Goal: Obtain resource: Download file/media

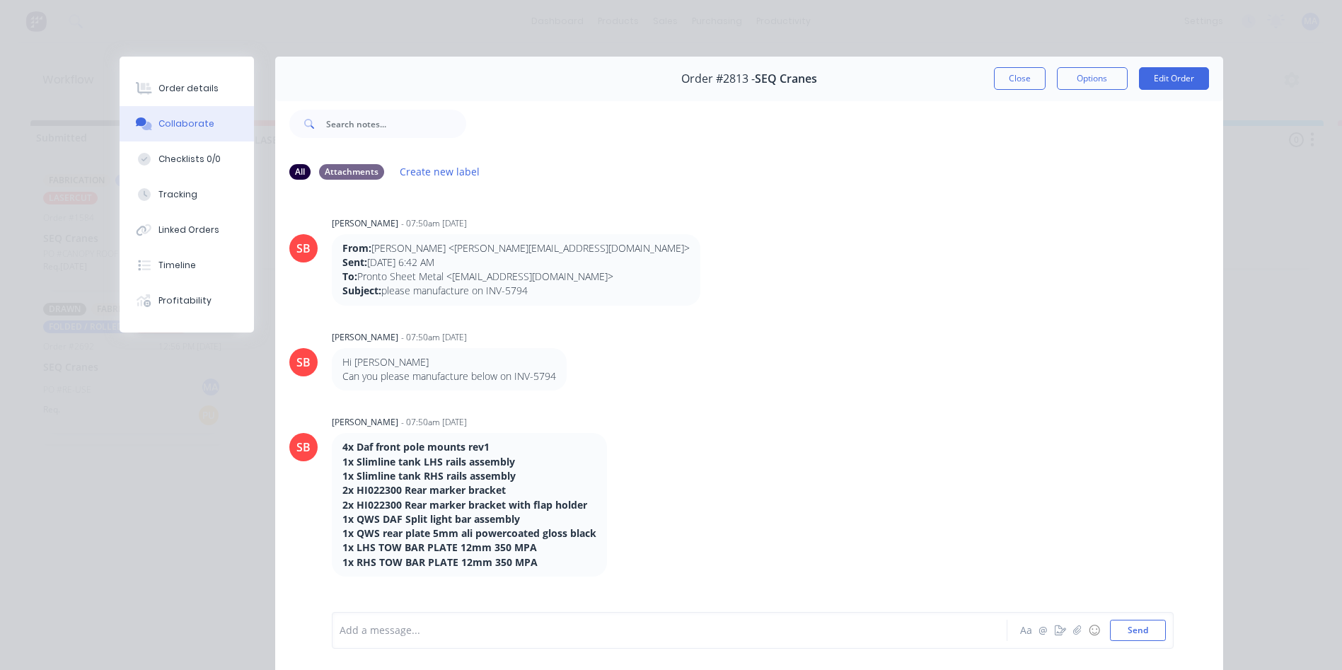
scroll to position [1344, 0]
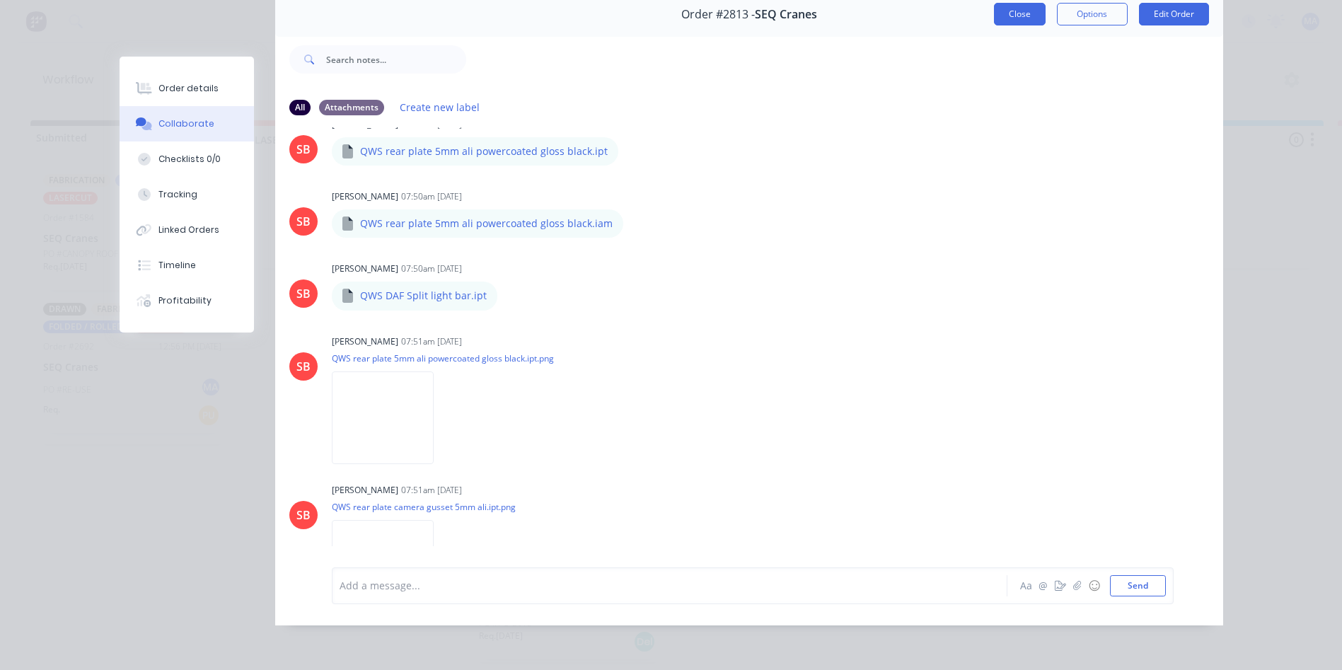
click at [1018, 6] on button "Close" at bounding box center [1020, 14] width 52 height 23
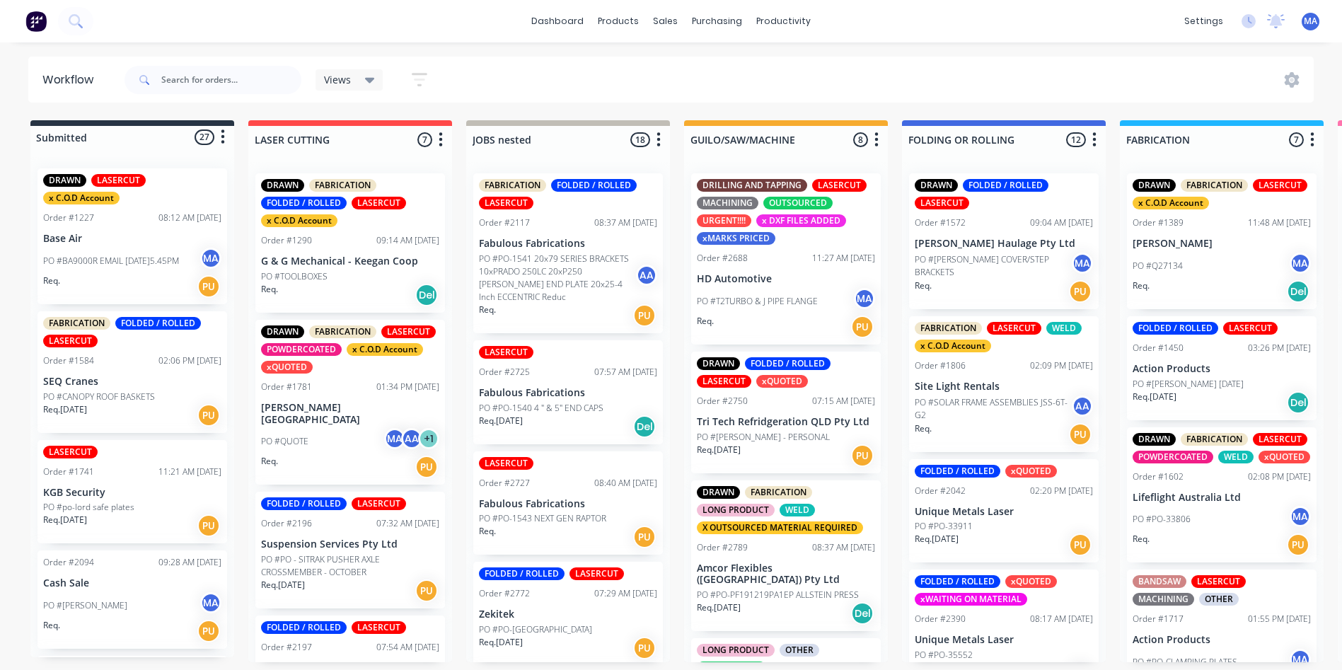
click at [574, 238] on p "Fabulous Fabrications" at bounding box center [568, 244] width 178 height 12
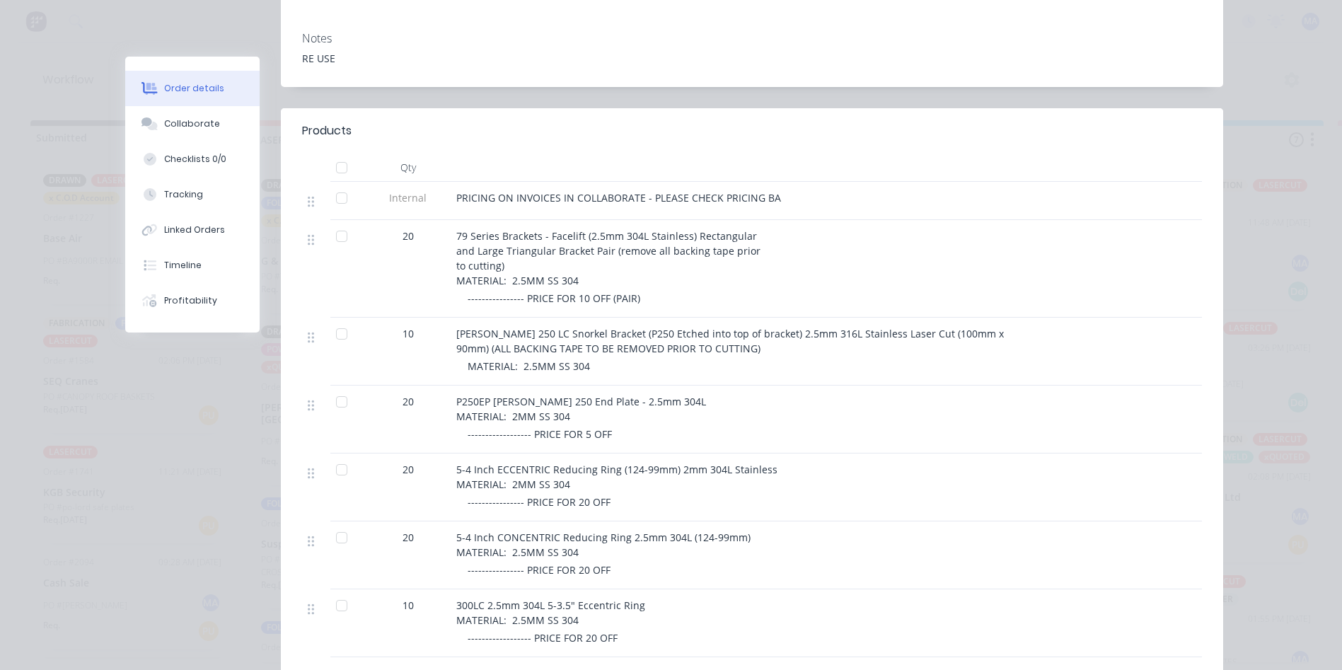
scroll to position [354, 0]
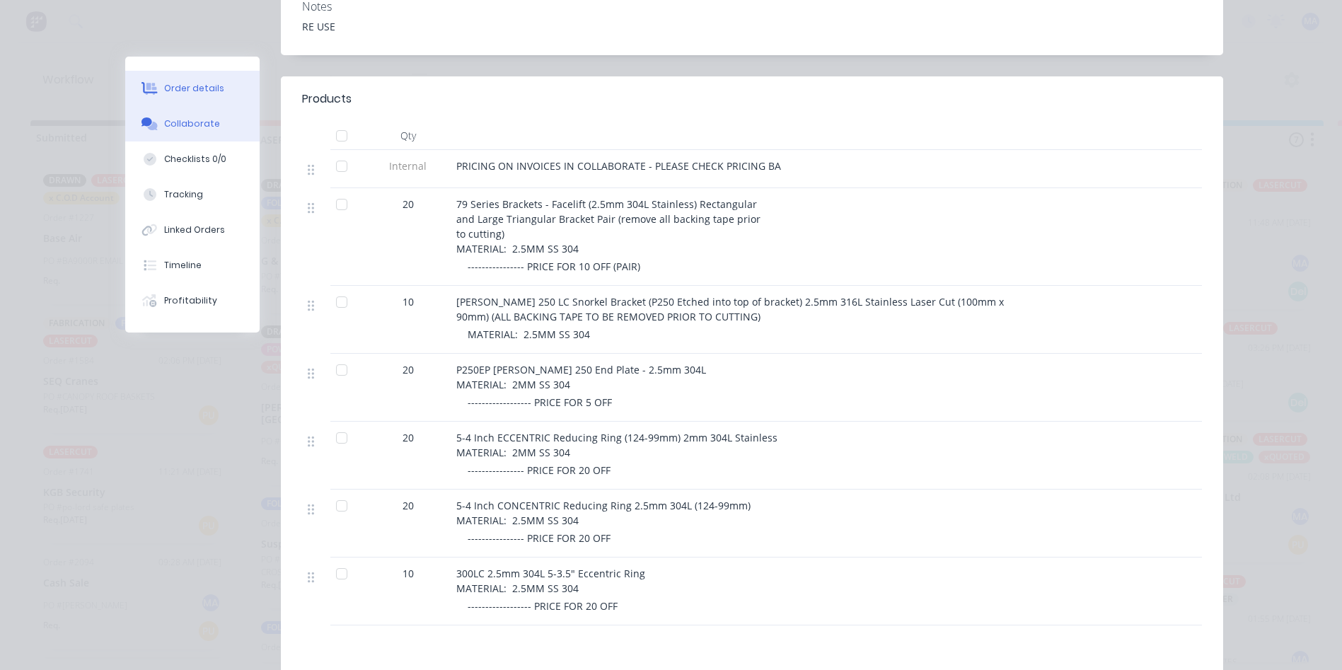
click at [178, 131] on button "Collaborate" at bounding box center [192, 123] width 134 height 35
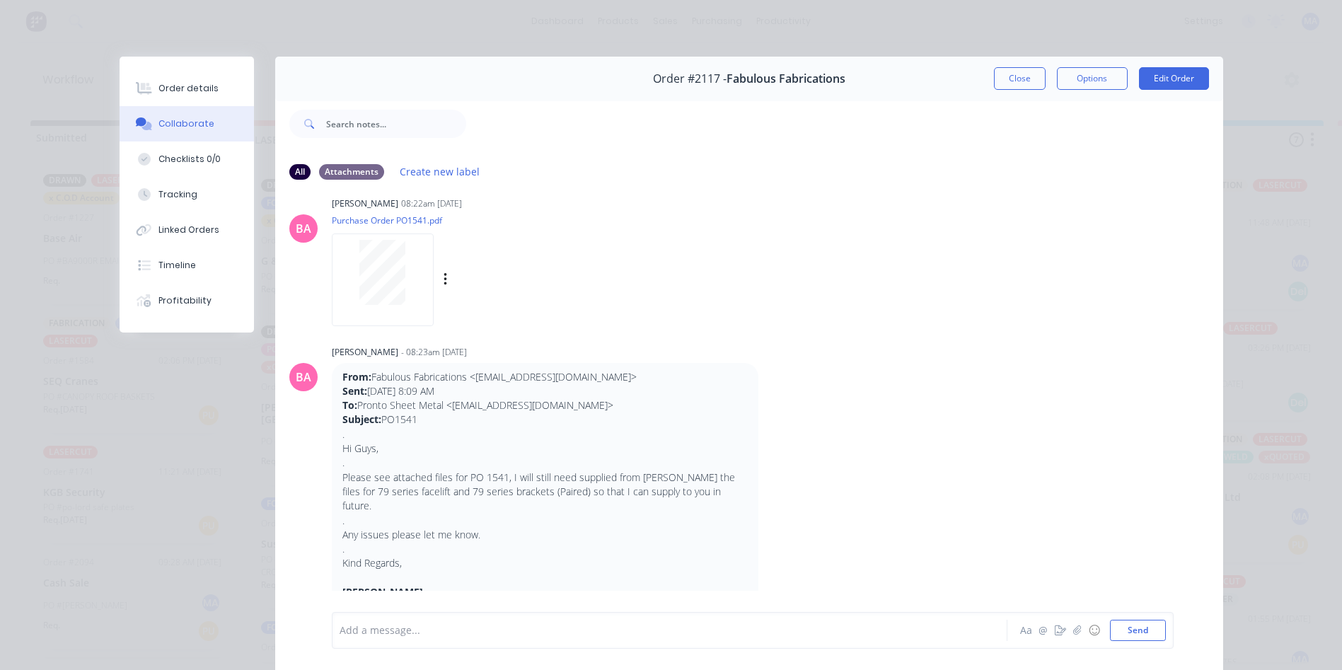
scroll to position [0, 0]
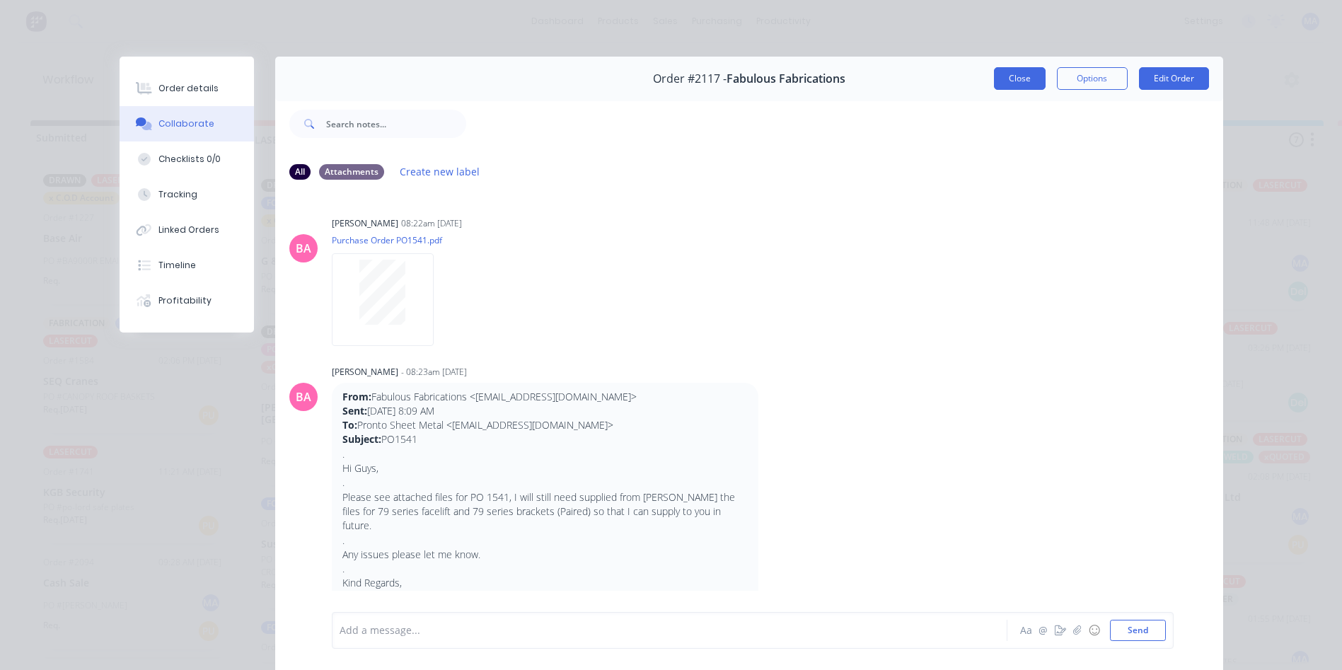
click at [1018, 87] on button "Close" at bounding box center [1020, 78] width 52 height 23
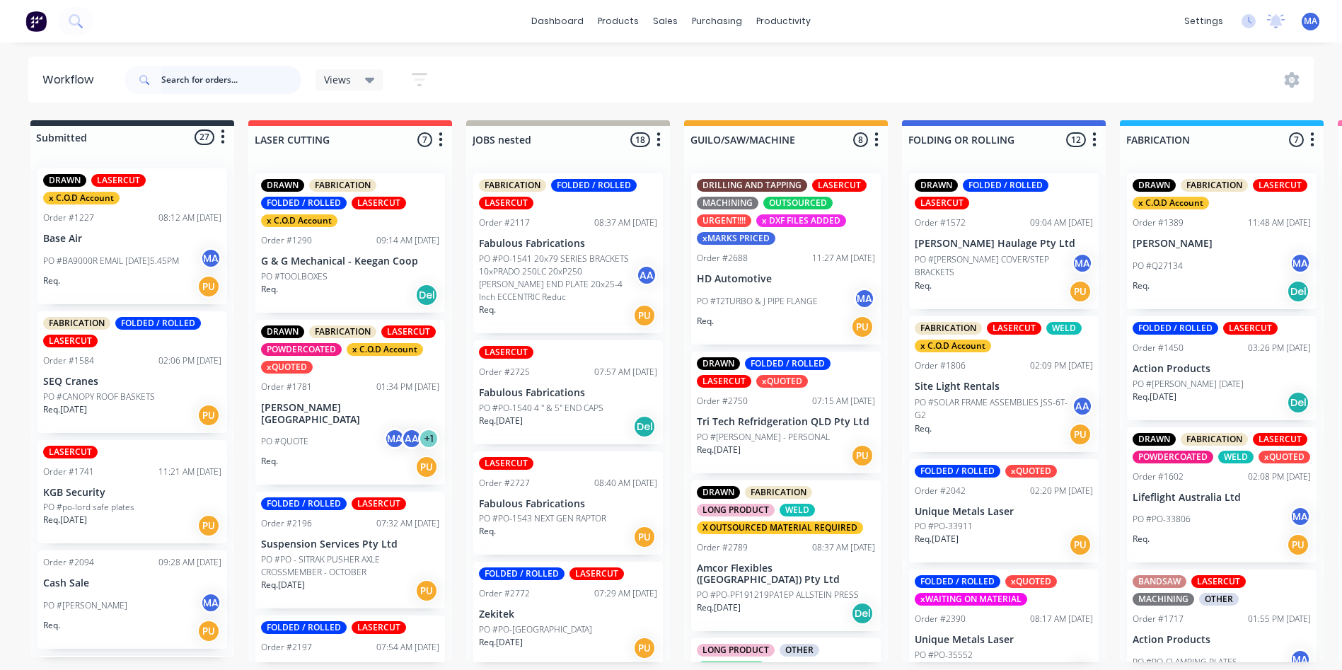
click at [203, 87] on input "text" at bounding box center [231, 80] width 140 height 28
type input "seq"
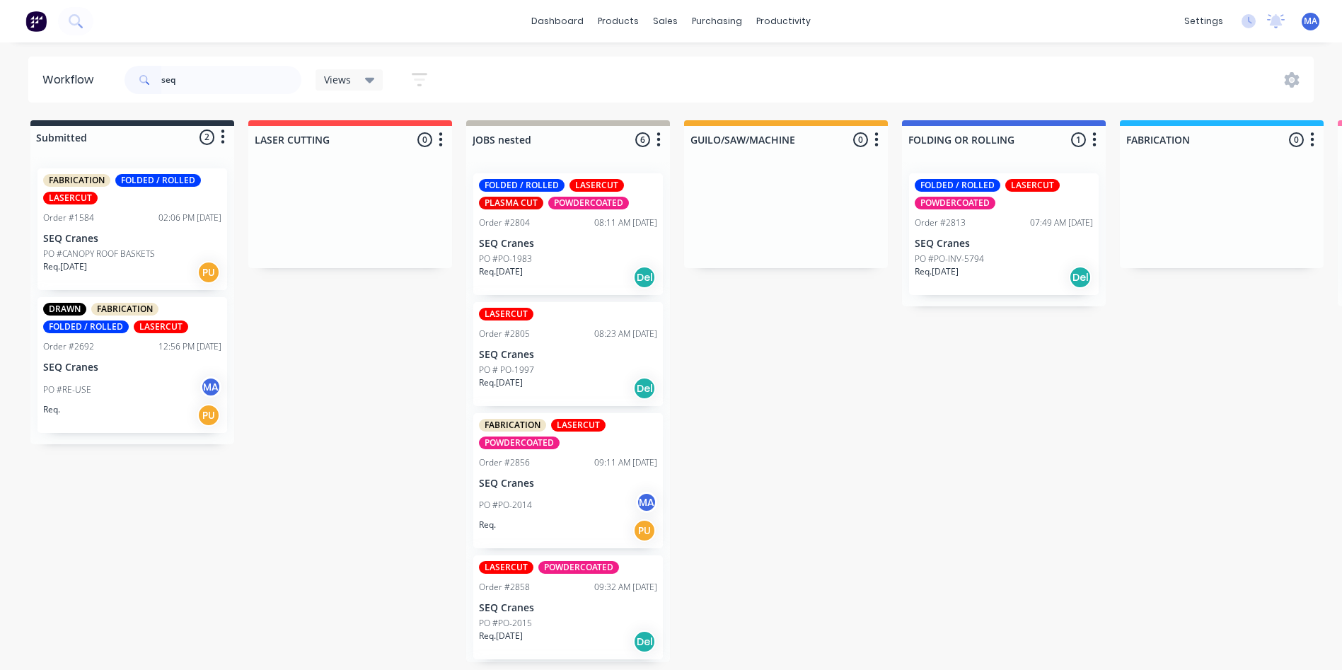
click at [992, 262] on div "PO #PO-INV-5794" at bounding box center [1003, 258] width 178 height 13
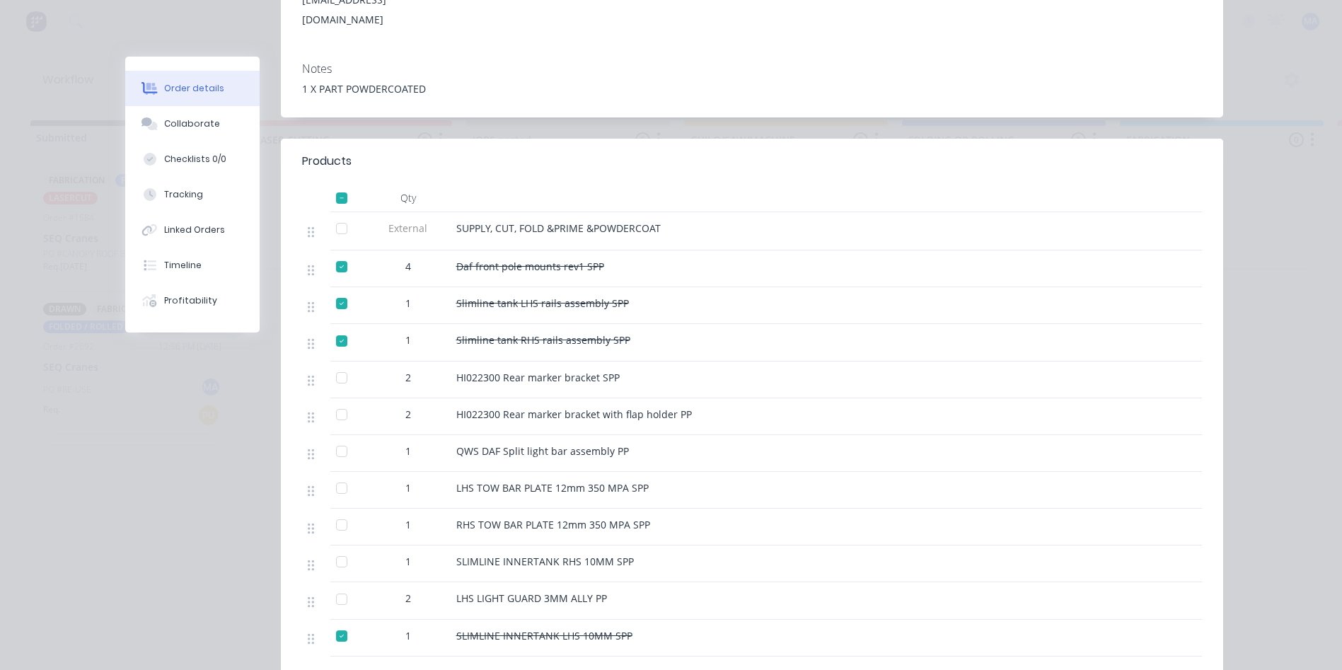
scroll to position [283, 0]
click at [170, 116] on button "Collaborate" at bounding box center [192, 123] width 134 height 35
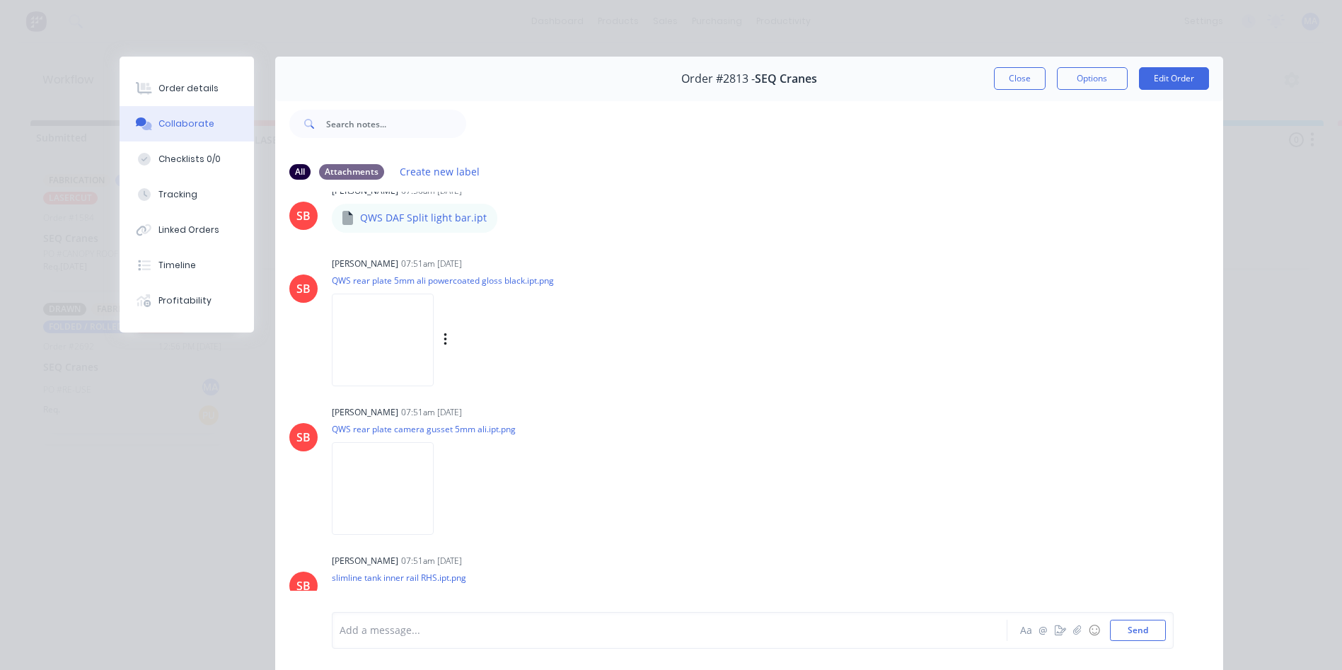
scroll to position [1485, 0]
click at [434, 352] on img at bounding box center [383, 340] width 102 height 93
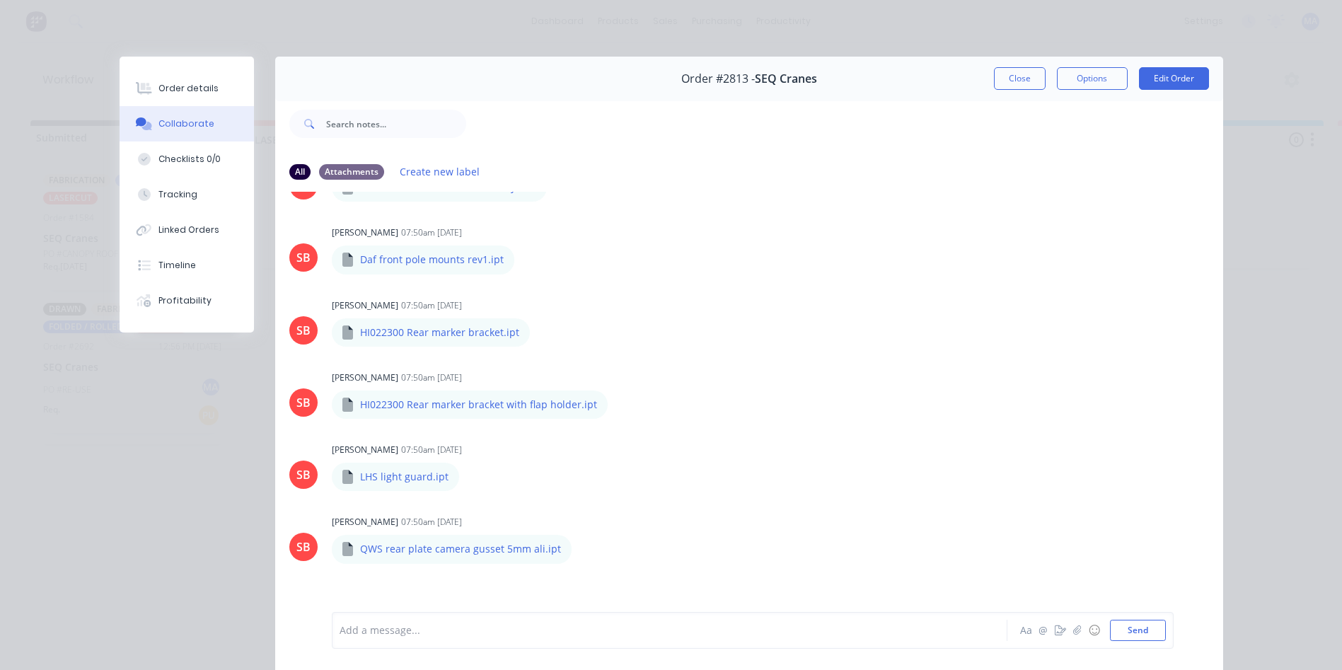
scroll to position [1009, 0]
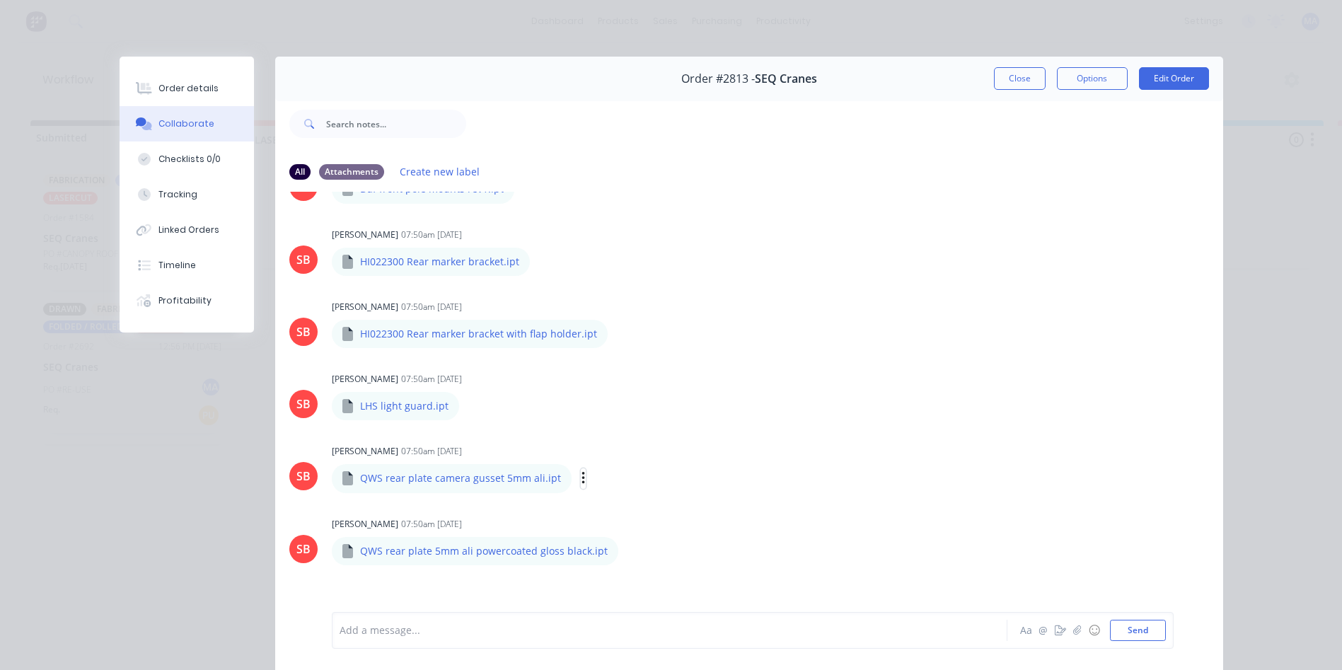
click at [581, 475] on icon "button" at bounding box center [583, 478] width 4 height 16
click at [622, 510] on button "Download" at bounding box center [675, 516] width 159 height 32
drag, startPoint x: 639, startPoint y: 432, endPoint x: 613, endPoint y: 413, distance: 31.8
click at [639, 432] on div "SB Sandra Booker 07:50am 03/09/25 Slim line tank RHS rails assembly.iam Slim li…" at bounding box center [749, 214] width 948 height 992
click at [626, 550] on icon "button" at bounding box center [628, 558] width 4 height 16
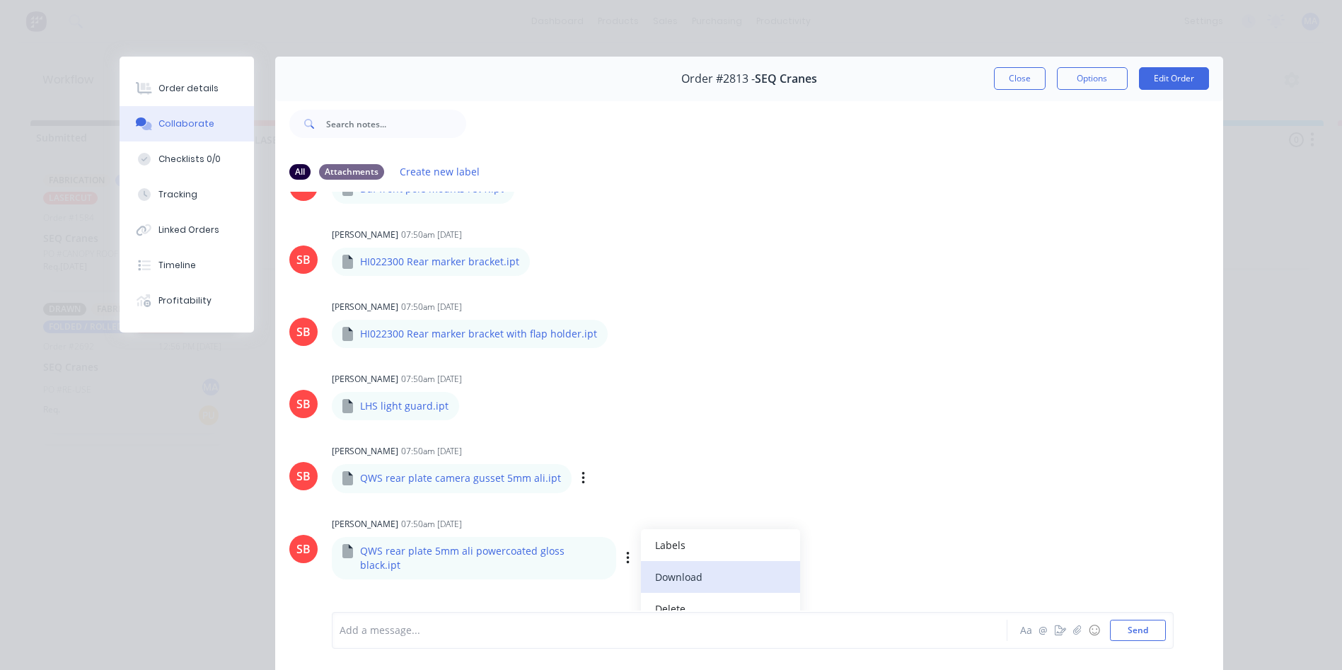
click at [680, 565] on button "Download" at bounding box center [720, 577] width 159 height 32
drag, startPoint x: 355, startPoint y: 550, endPoint x: 463, endPoint y: 550, distance: 107.5
click at [463, 550] on p "QWS rear plate 5mm ali powercoated gloss black.ipt" at bounding box center [482, 558] width 245 height 29
copy p "QWS rear plate 5mm ali"
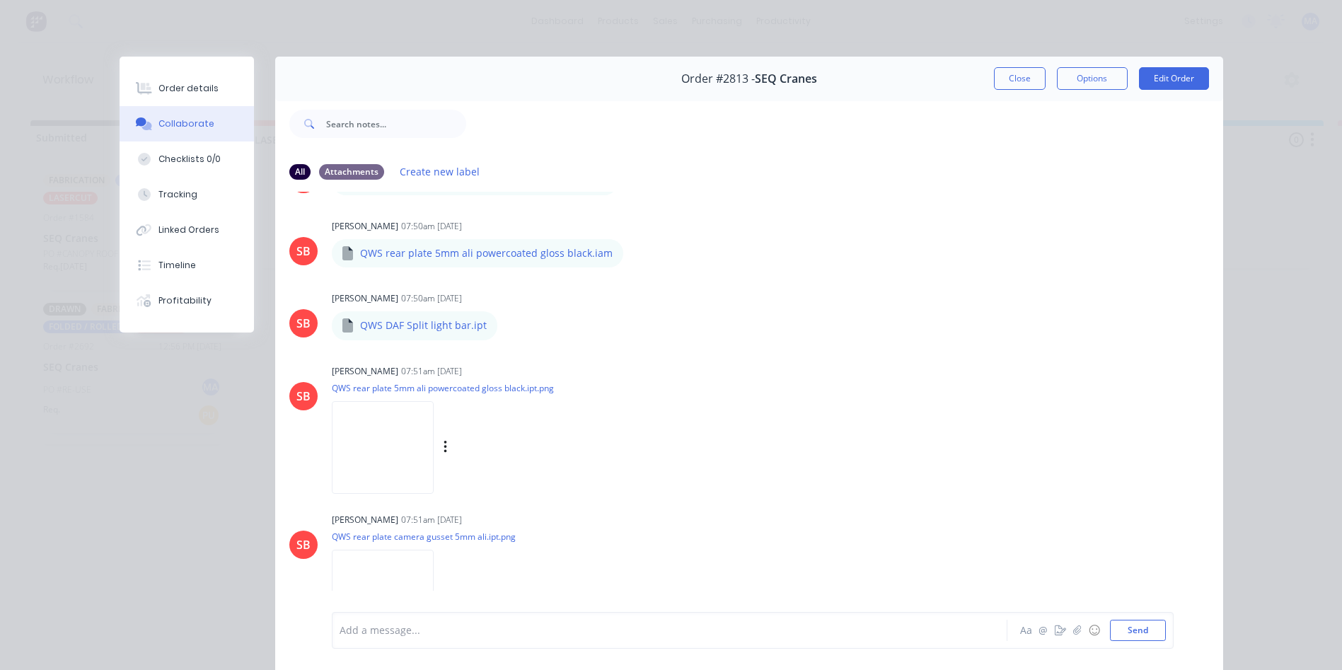
scroll to position [1362, 0]
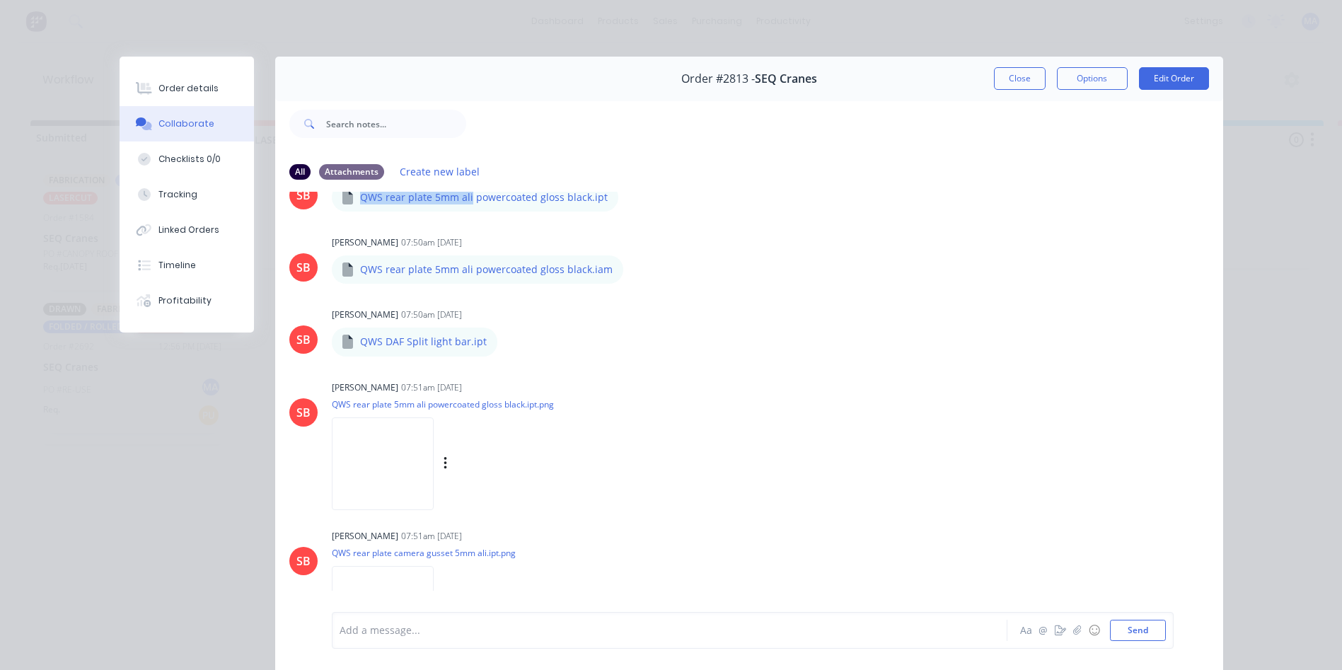
click at [407, 480] on img at bounding box center [383, 463] width 102 height 93
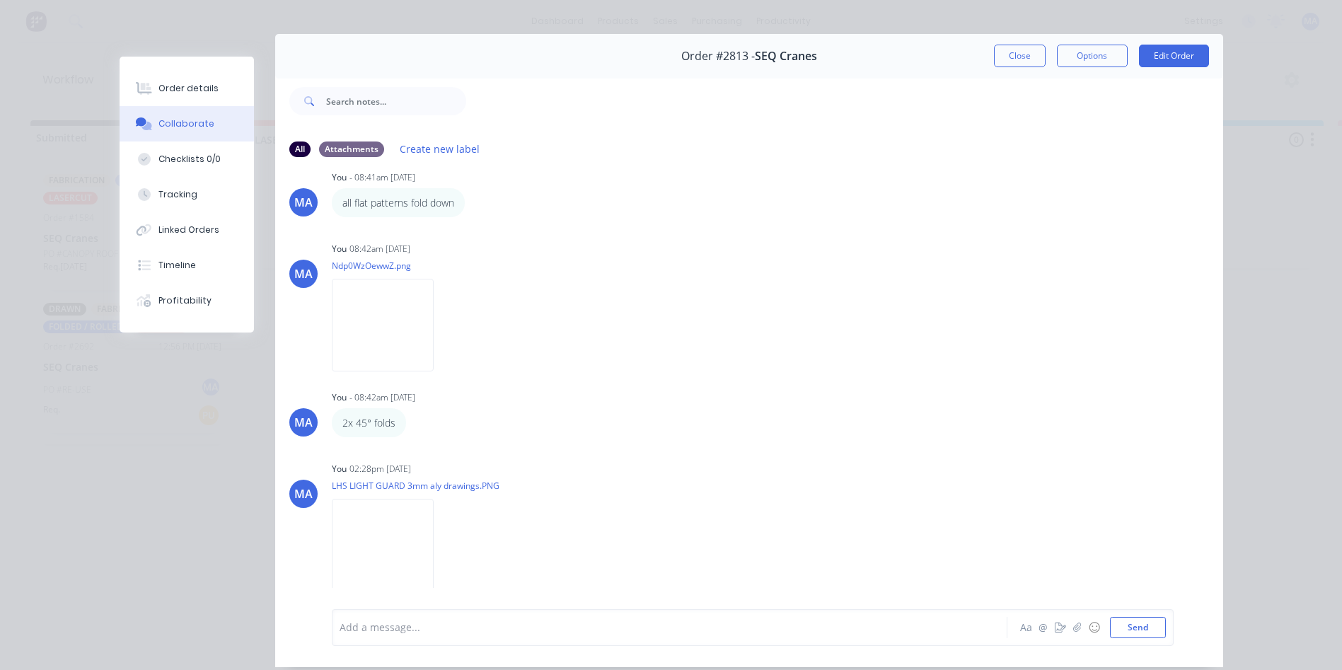
scroll to position [75, 0]
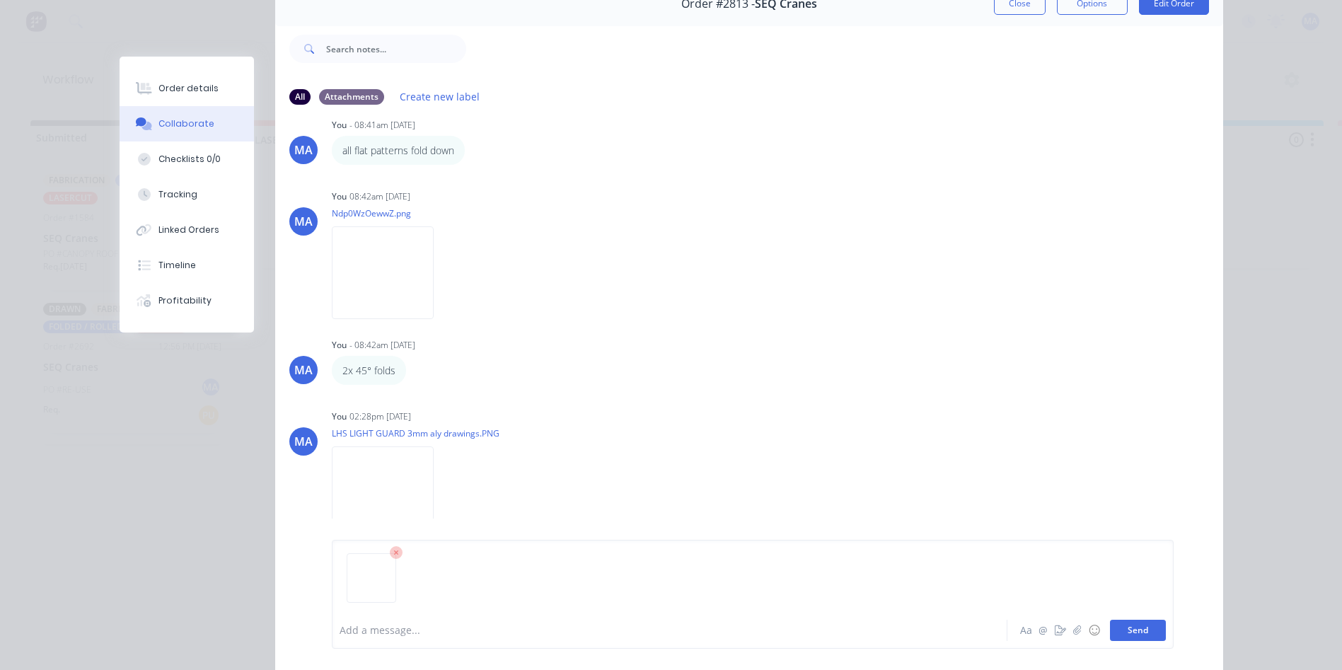
click at [1121, 629] on button "Send" at bounding box center [1138, 630] width 56 height 21
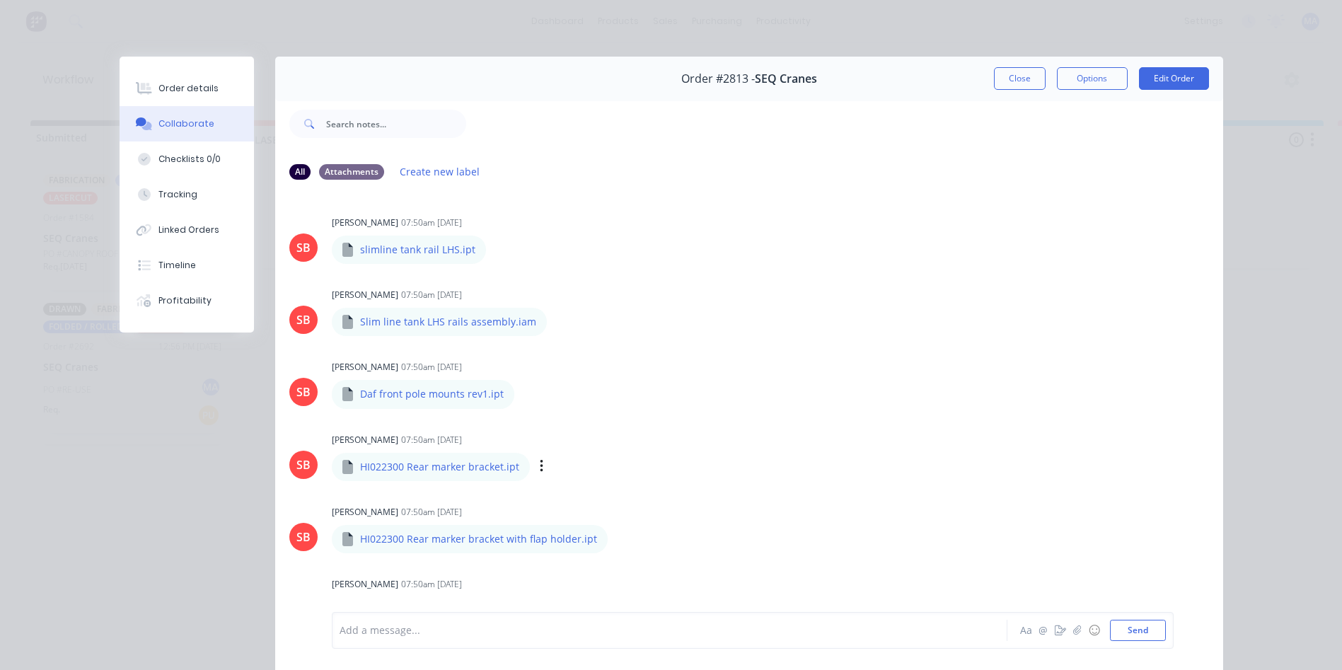
scroll to position [874, 0]
click at [617, 470] on button "button" at bounding box center [620, 468] width 6 height 21
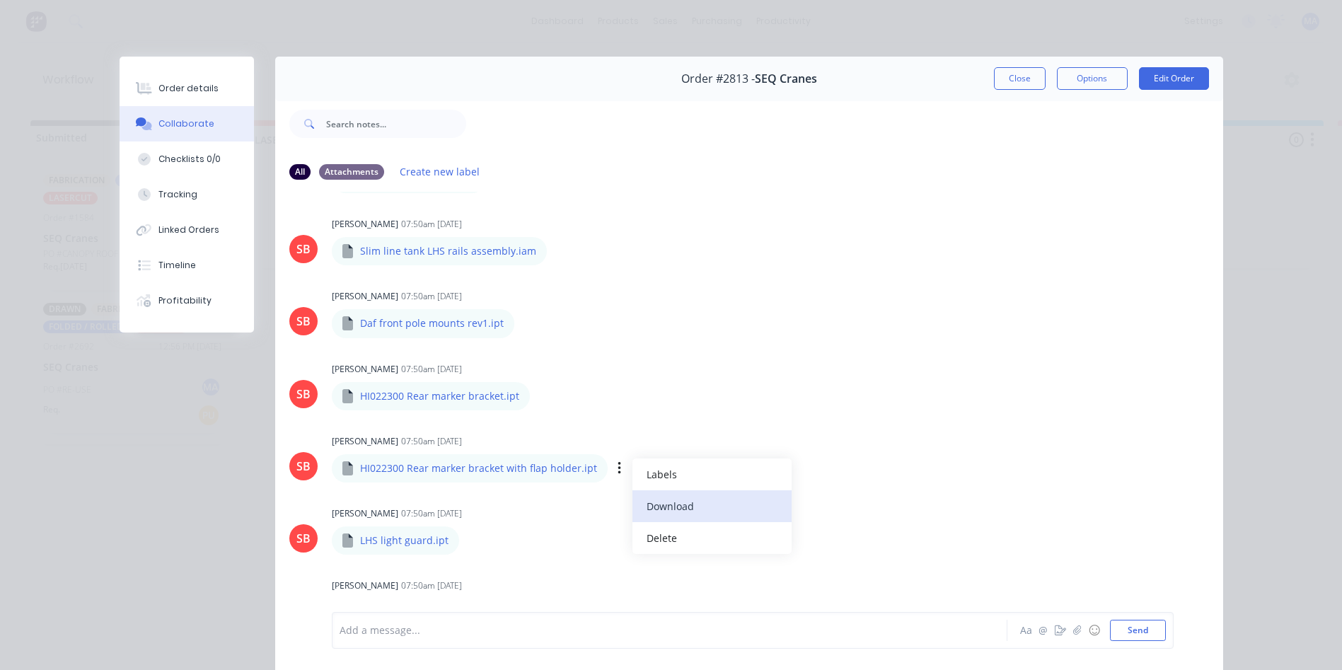
click at [664, 494] on button "Download" at bounding box center [711, 506] width 159 height 32
drag, startPoint x: 354, startPoint y: 467, endPoint x: 569, endPoint y: 477, distance: 215.2
click at [569, 477] on div "HI022300 Rear marker bracket with flap holder.ipt" at bounding box center [470, 468] width 276 height 28
copy p "HI022300 Rear marker bracket with flap holder"
click at [566, 409] on div "HI022300 Rear marker bracket.ipt Labels Download Delete" at bounding box center [510, 396] width 356 height 30
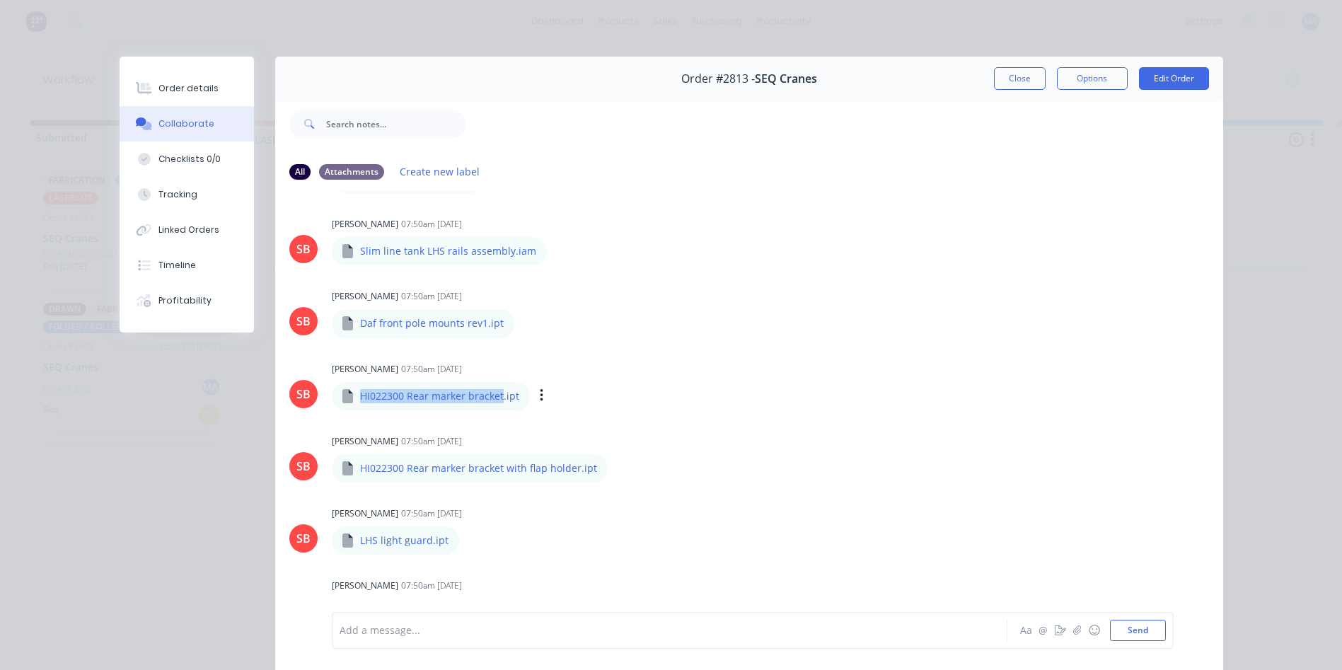
drag, startPoint x: 353, startPoint y: 393, endPoint x: 494, endPoint y: 401, distance: 141.0
click at [494, 401] on div "HI022300 Rear marker bracket.ipt" at bounding box center [431, 396] width 198 height 28
copy p "HI022300 Rear marker bracket"
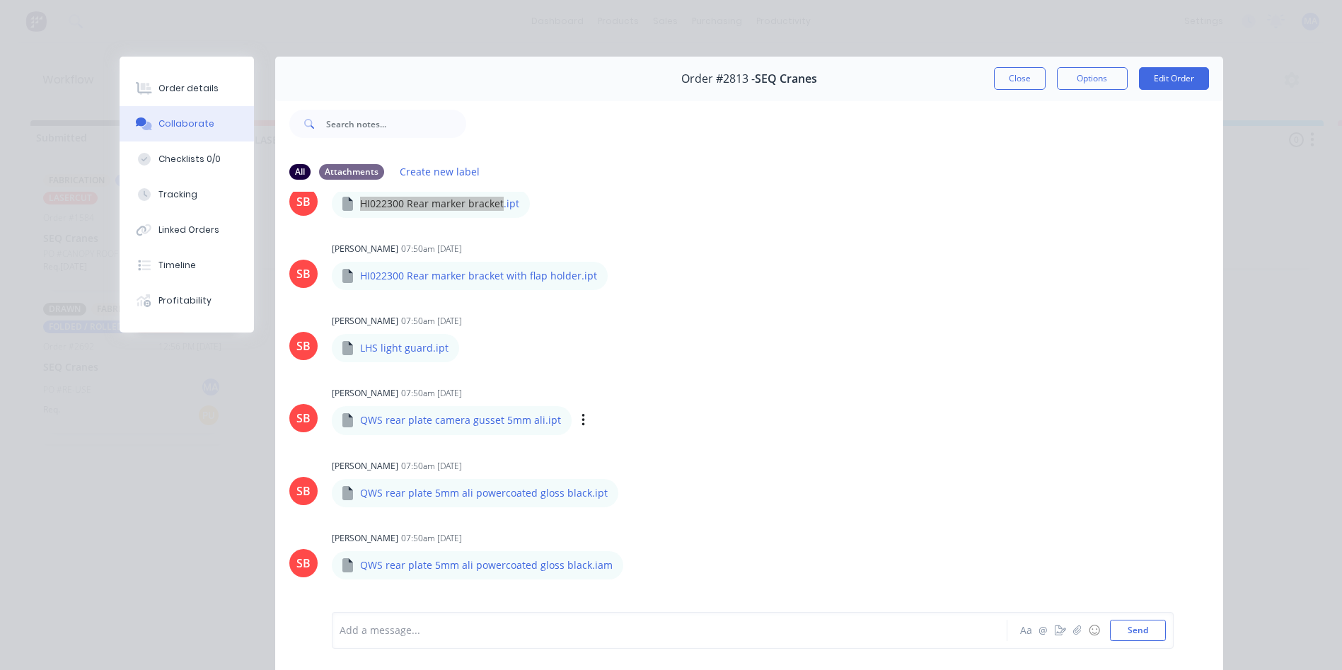
scroll to position [803, 0]
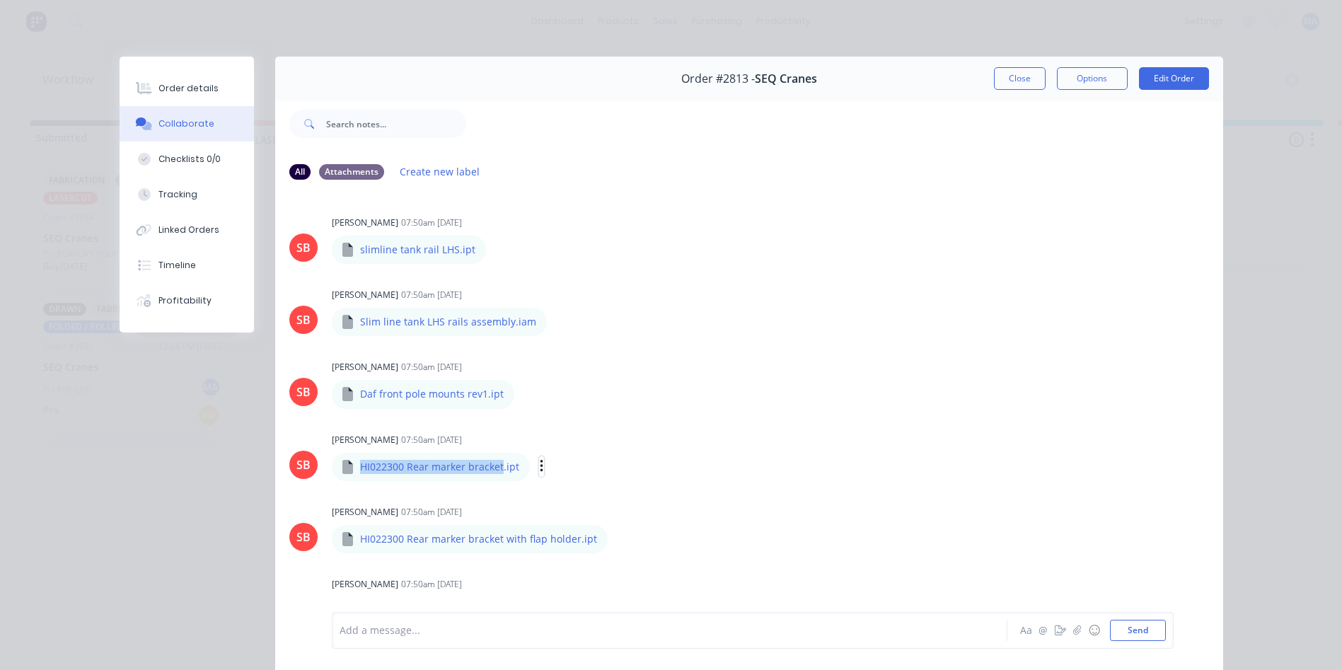
drag, startPoint x: 530, startPoint y: 463, endPoint x: 539, endPoint y: 467, distance: 9.5
click at [540, 463] on icon "button" at bounding box center [542, 466] width 4 height 16
click at [577, 498] on button "Download" at bounding box center [633, 504] width 159 height 32
click at [499, 458] on div "HI022300 Rear marker bracket.ipt" at bounding box center [510, 457] width 356 height 13
drag, startPoint x: 366, startPoint y: 469, endPoint x: 495, endPoint y: 472, distance: 129.5
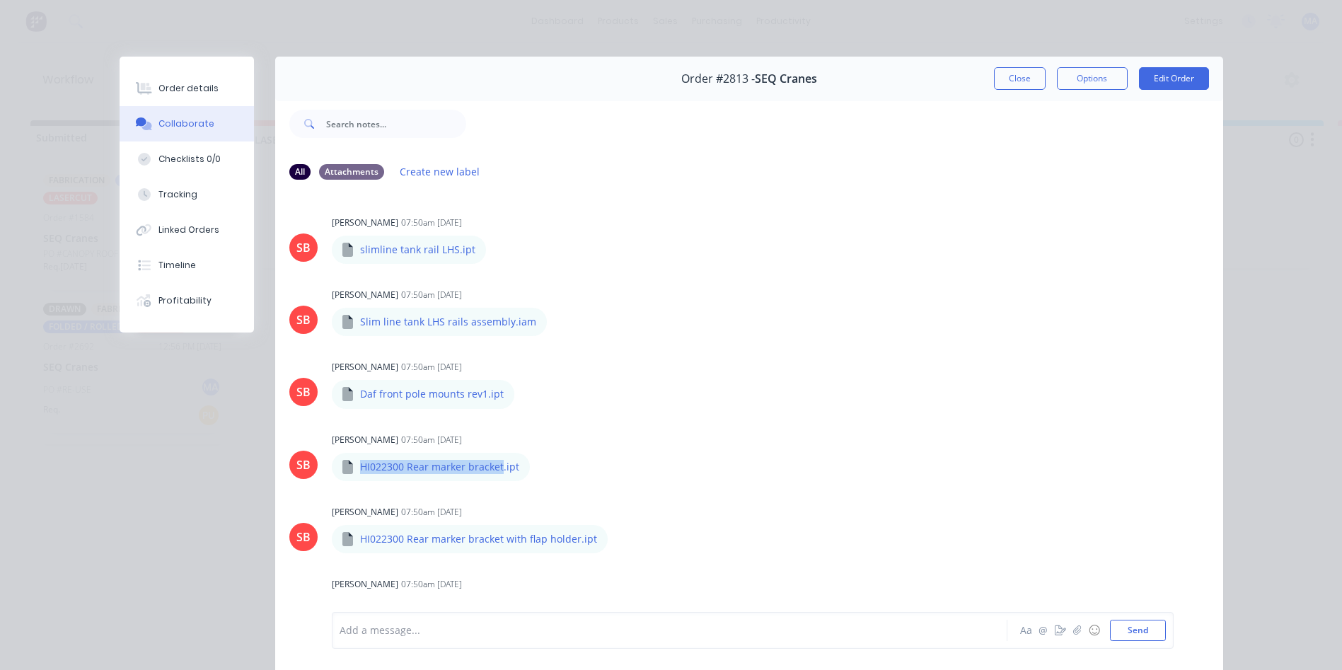
click at [495, 472] on p "HI022300 Rear marker bracket.ipt" at bounding box center [439, 467] width 159 height 14
copy p "HI022300 Rear marker bracket"
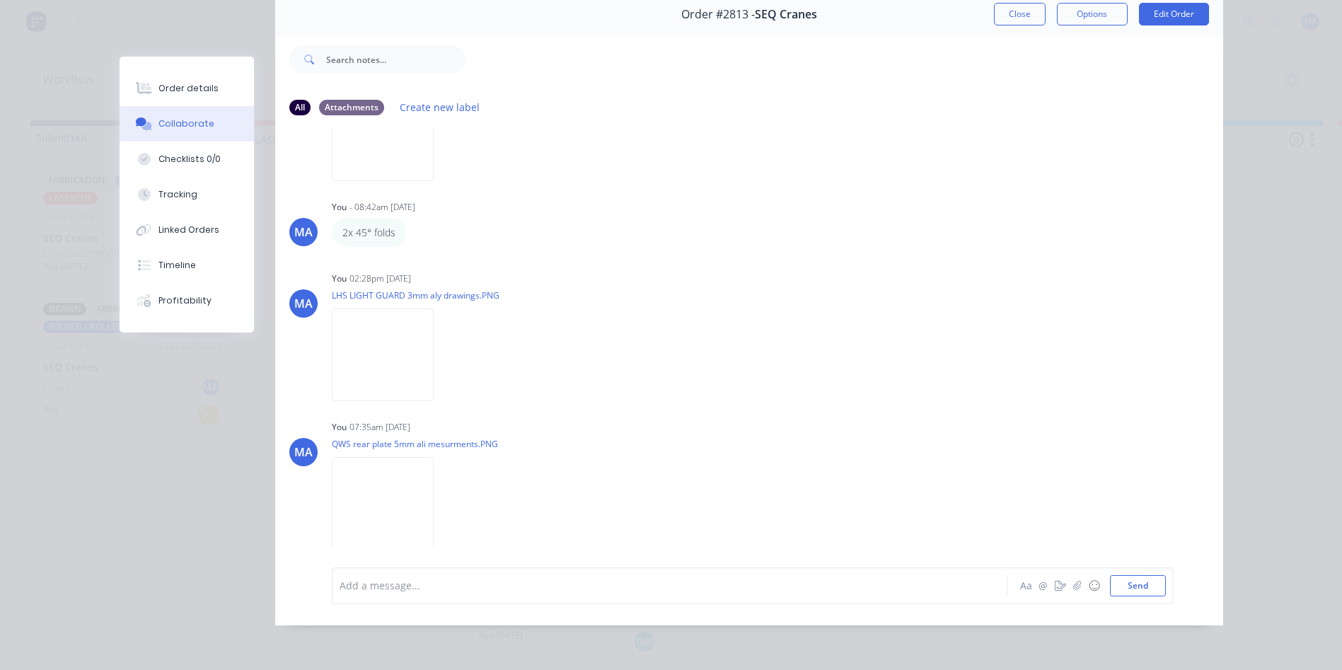
scroll to position [3, 0]
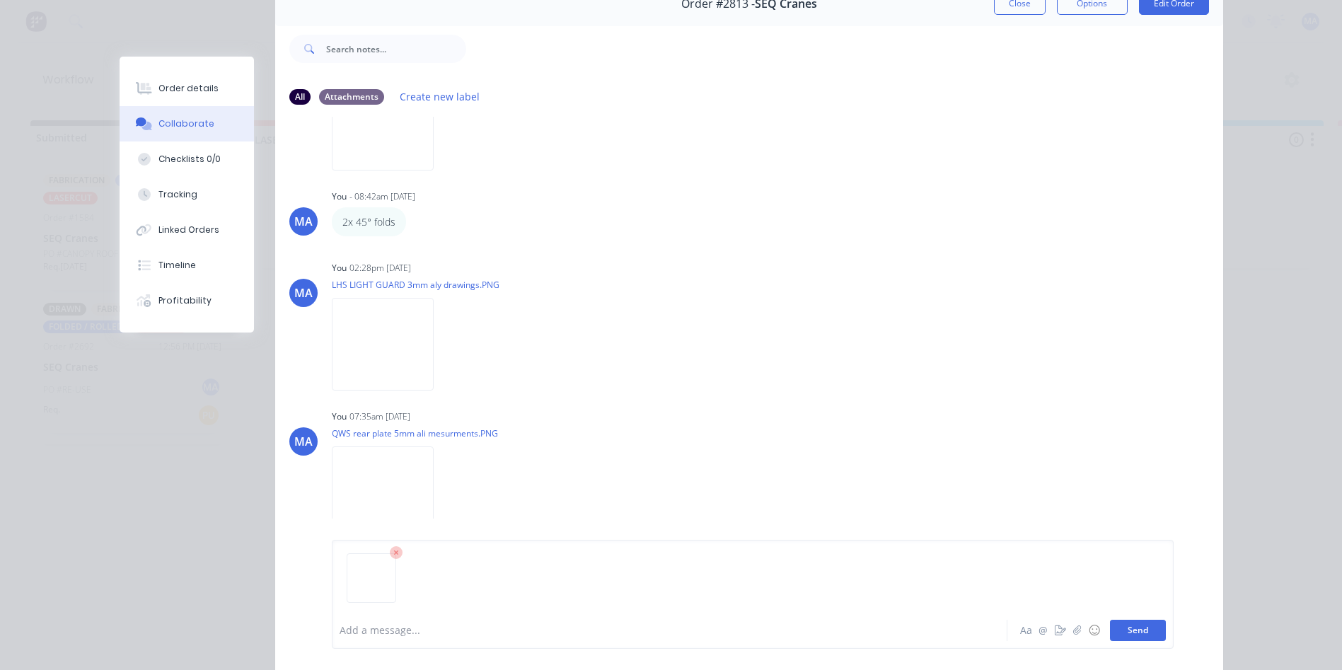
click at [1117, 634] on button "Send" at bounding box center [1138, 630] width 56 height 21
click at [1125, 633] on button "Send" at bounding box center [1138, 630] width 56 height 21
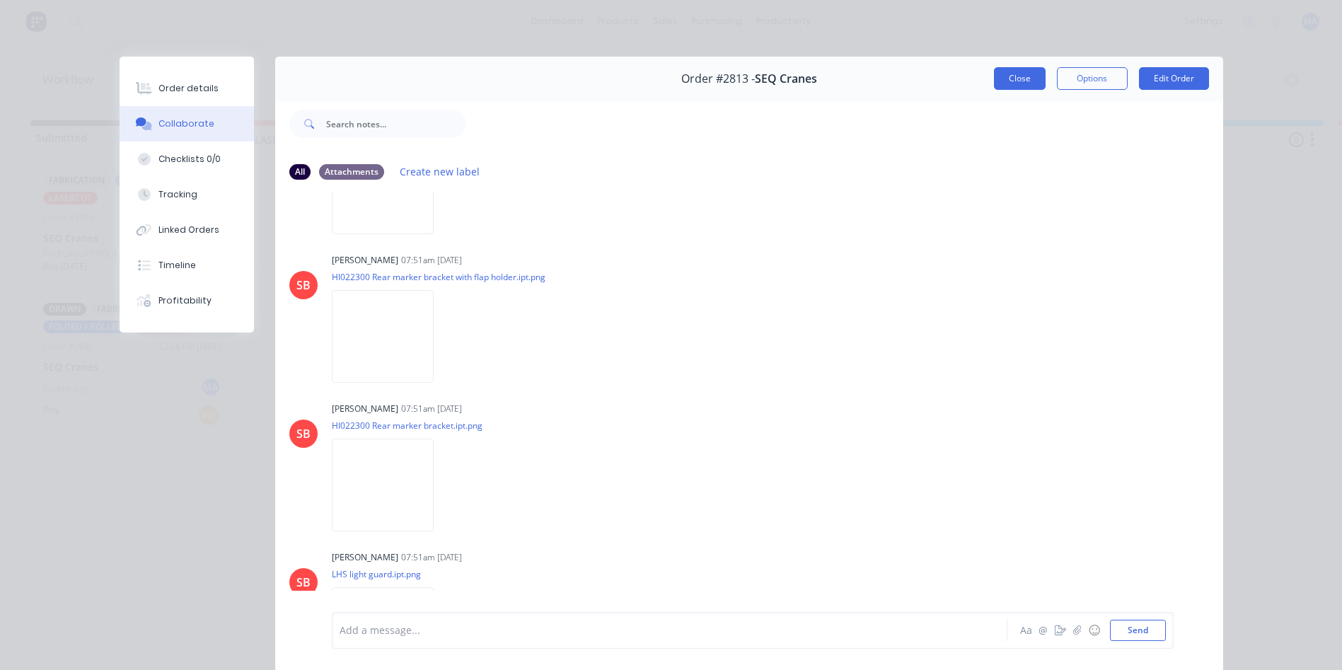
scroll to position [0, 0]
click at [1030, 78] on button "Close" at bounding box center [1020, 78] width 52 height 23
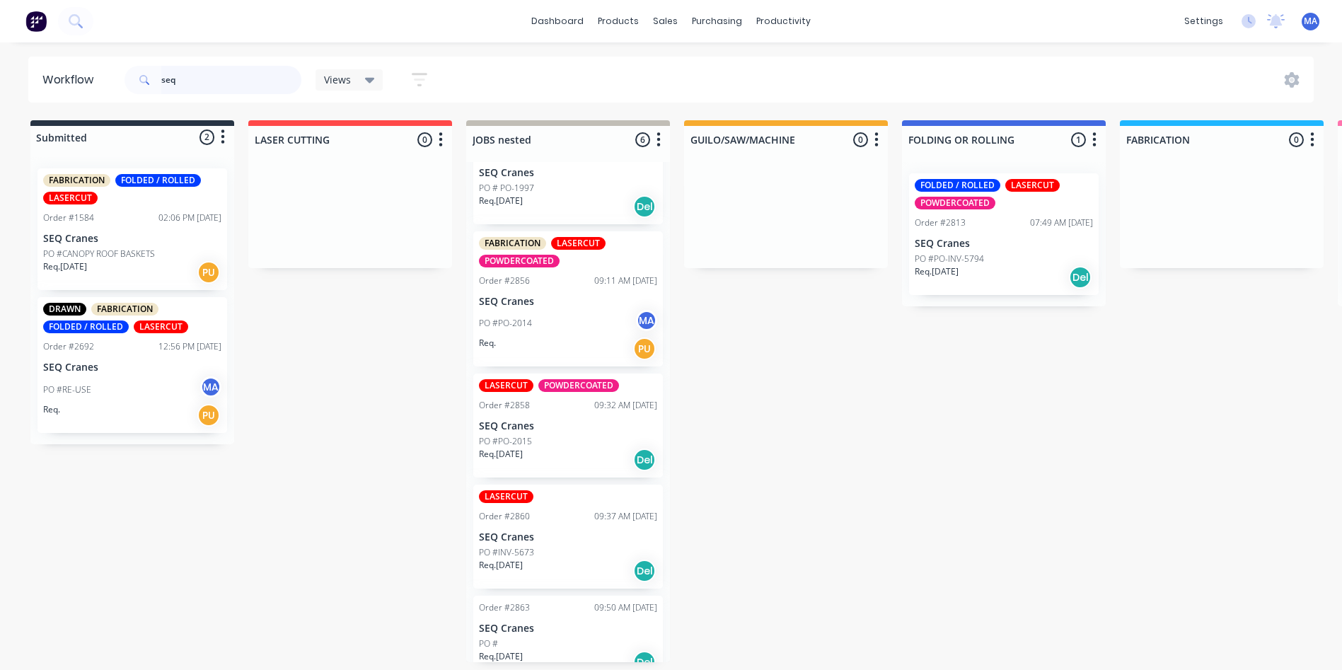
scroll to position [201, 0]
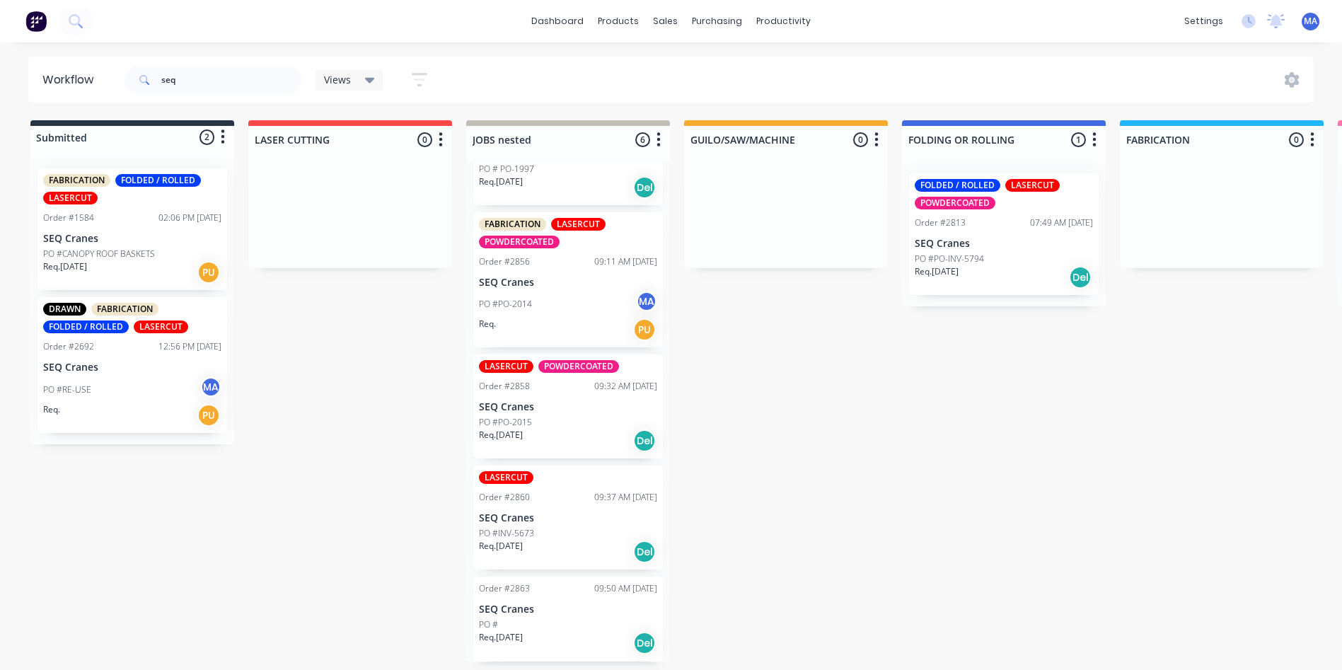
click at [569, 647] on div "Req. 08/09/25 Del" at bounding box center [568, 643] width 178 height 24
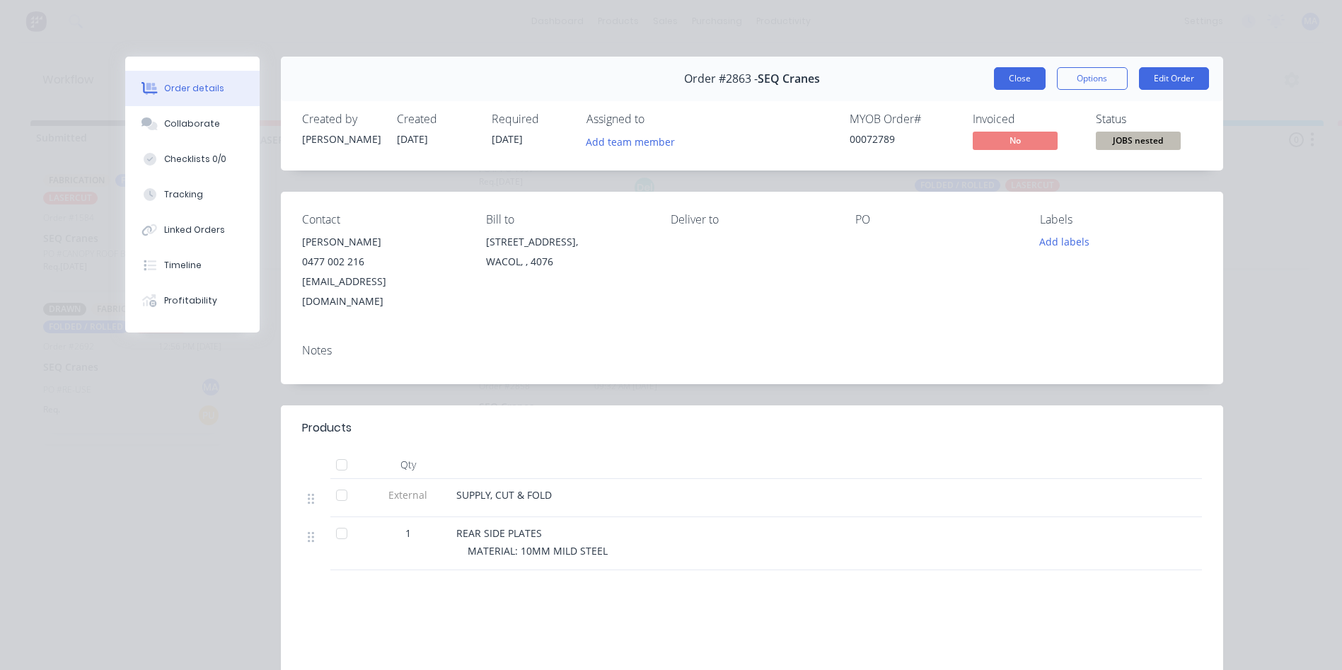
click at [1021, 81] on button "Close" at bounding box center [1020, 78] width 52 height 23
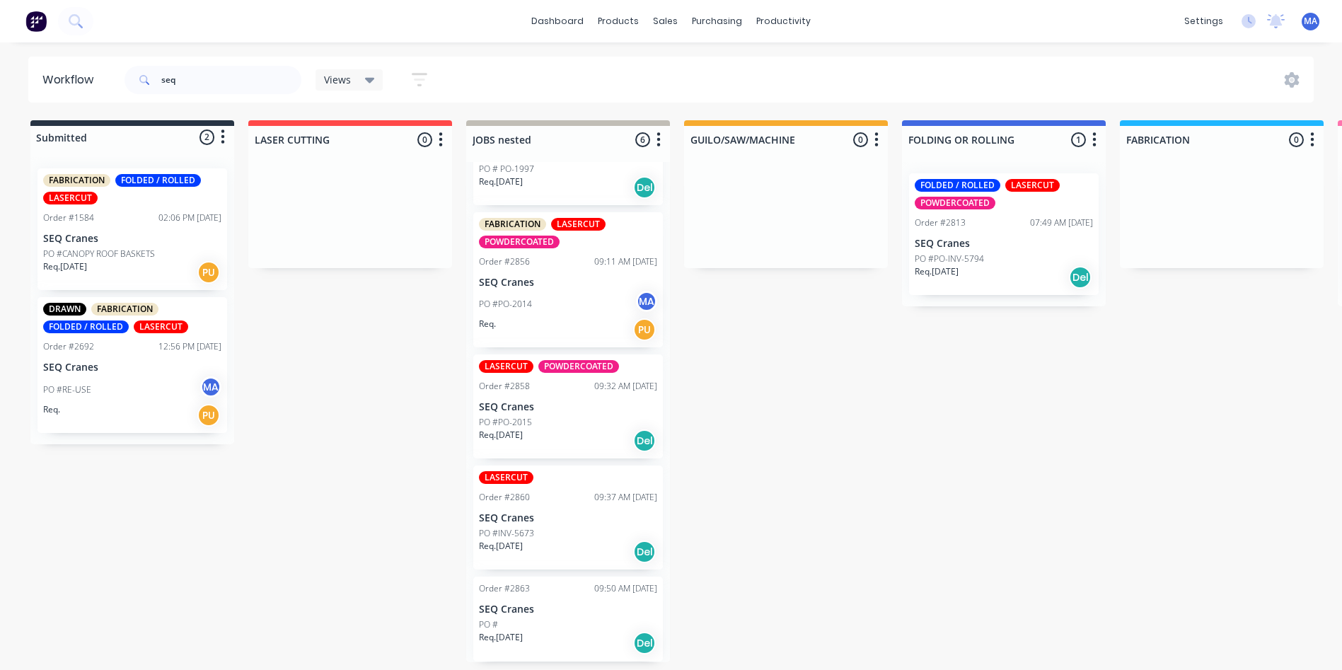
click at [557, 521] on p "SEQ Cranes" at bounding box center [568, 518] width 178 height 12
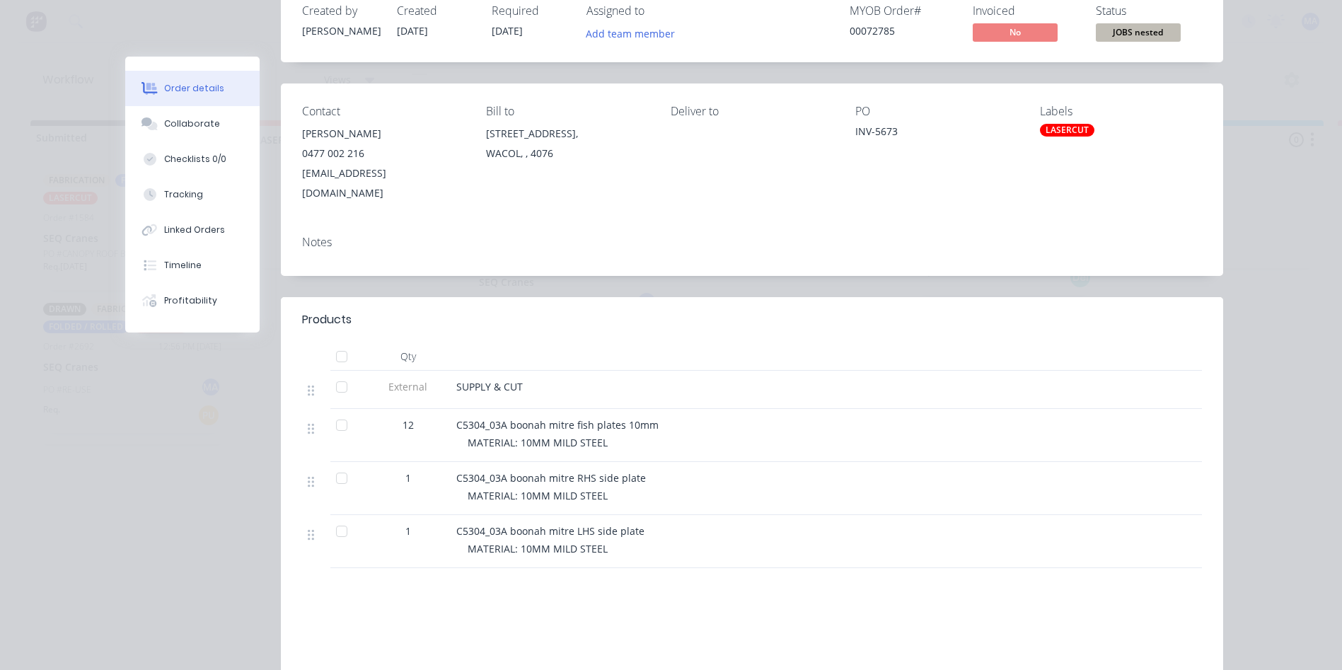
scroll to position [0, 0]
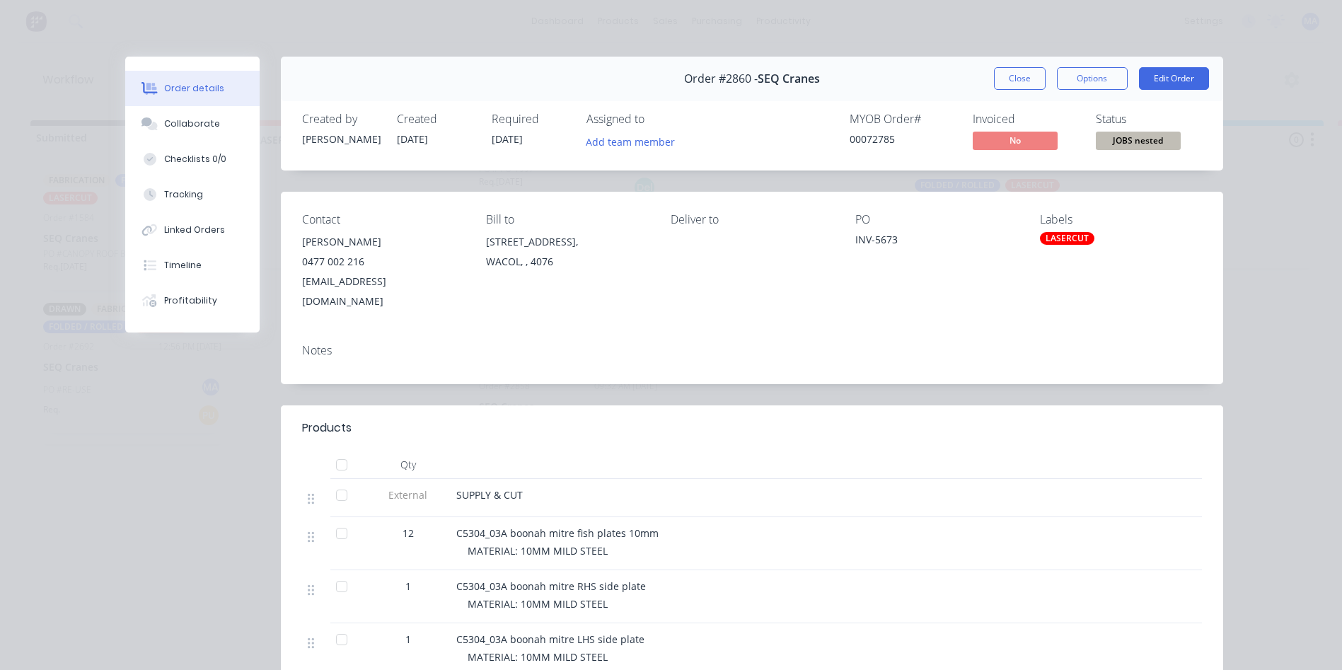
click at [997, 86] on button "Close" at bounding box center [1020, 78] width 52 height 23
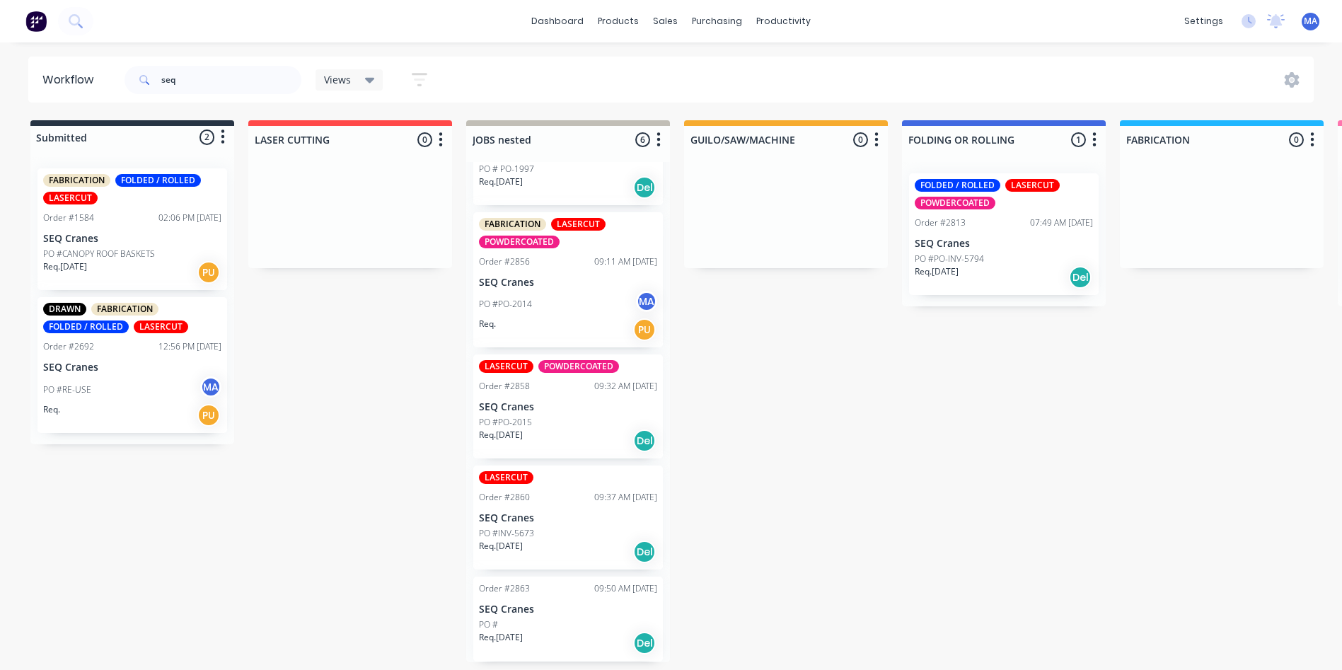
click at [551, 415] on div "LASERCUT POWDERCOATED Order #2858 09:32 AM 08/09/25 SEQ Cranes PO #PO-2015 Req.…" at bounding box center [568, 406] width 190 height 104
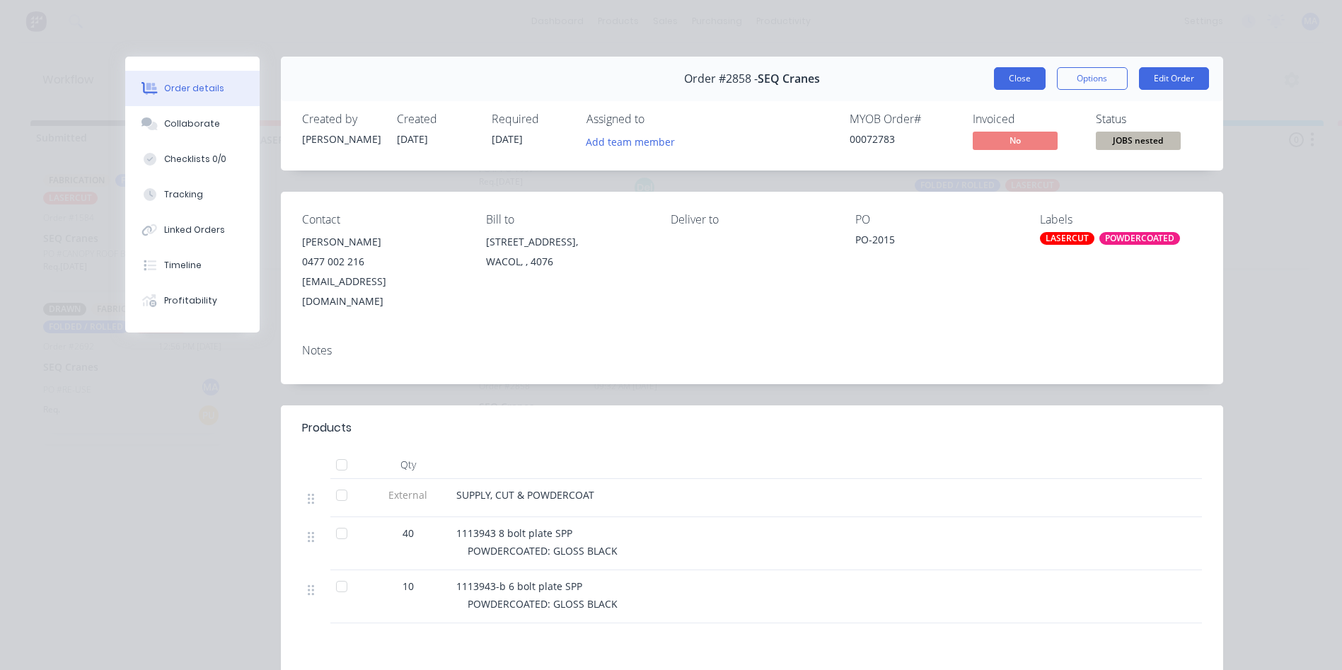
click at [1021, 69] on button "Close" at bounding box center [1020, 78] width 52 height 23
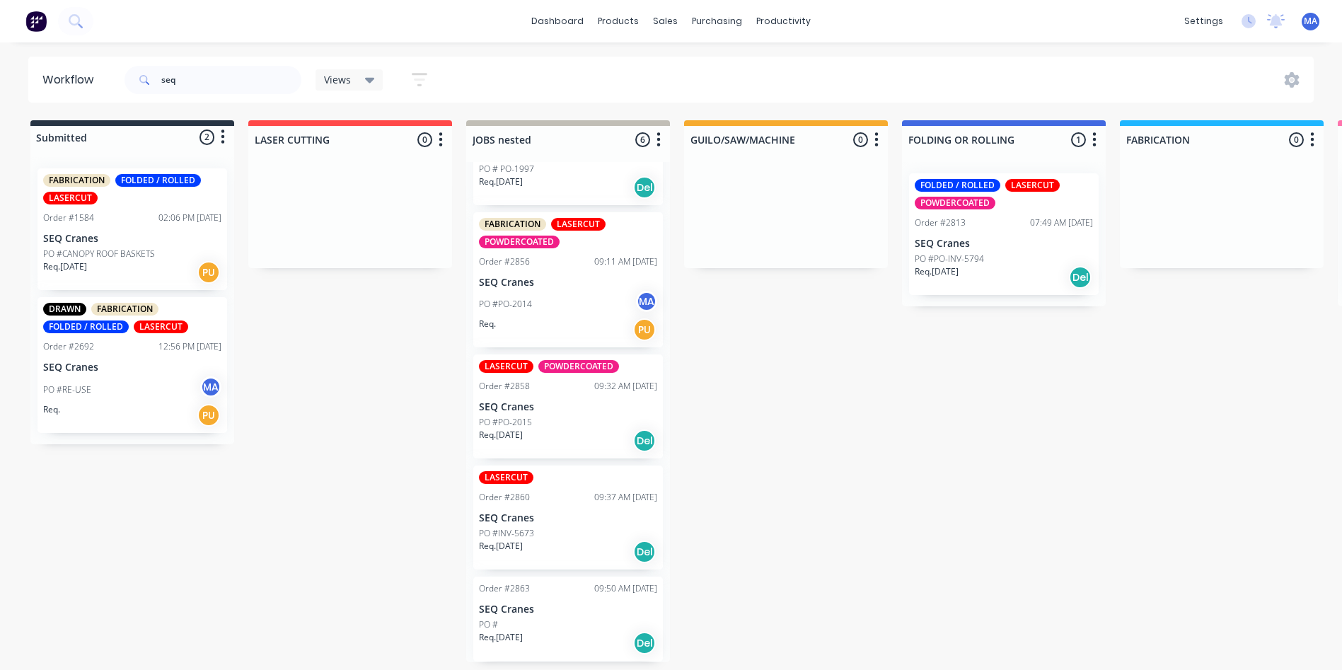
click at [570, 319] on div "Req. PU" at bounding box center [568, 330] width 178 height 24
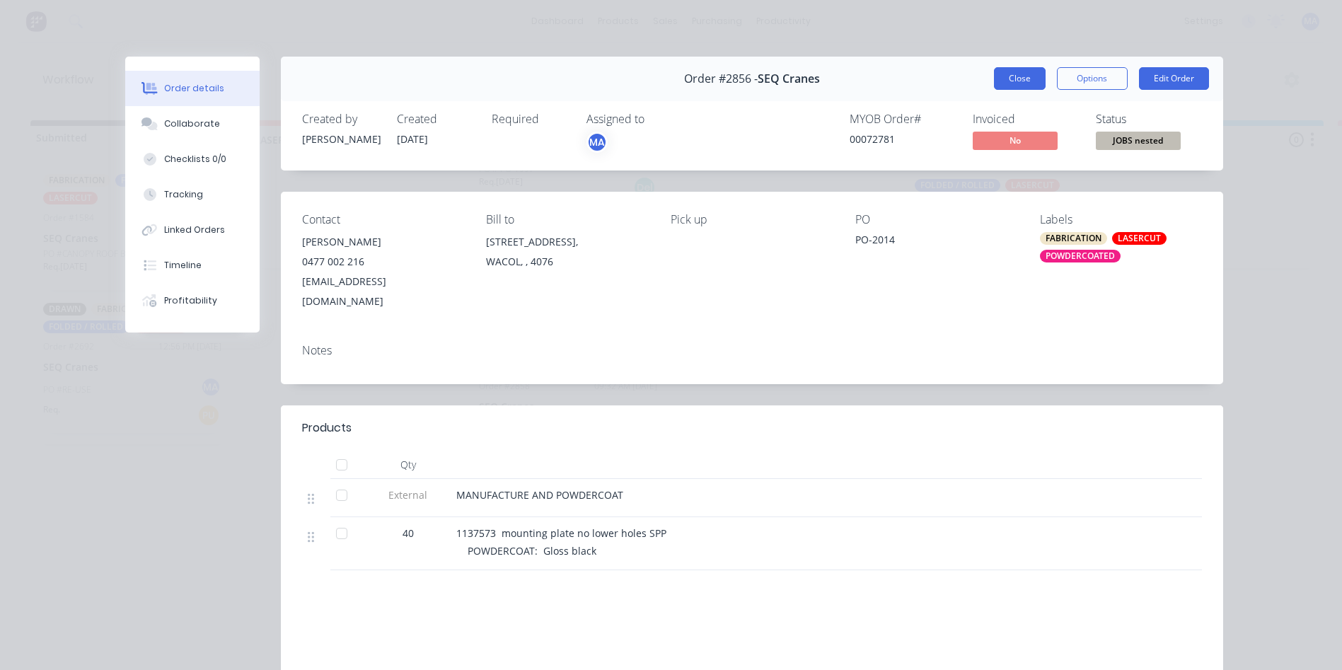
click at [994, 82] on button "Close" at bounding box center [1020, 78] width 52 height 23
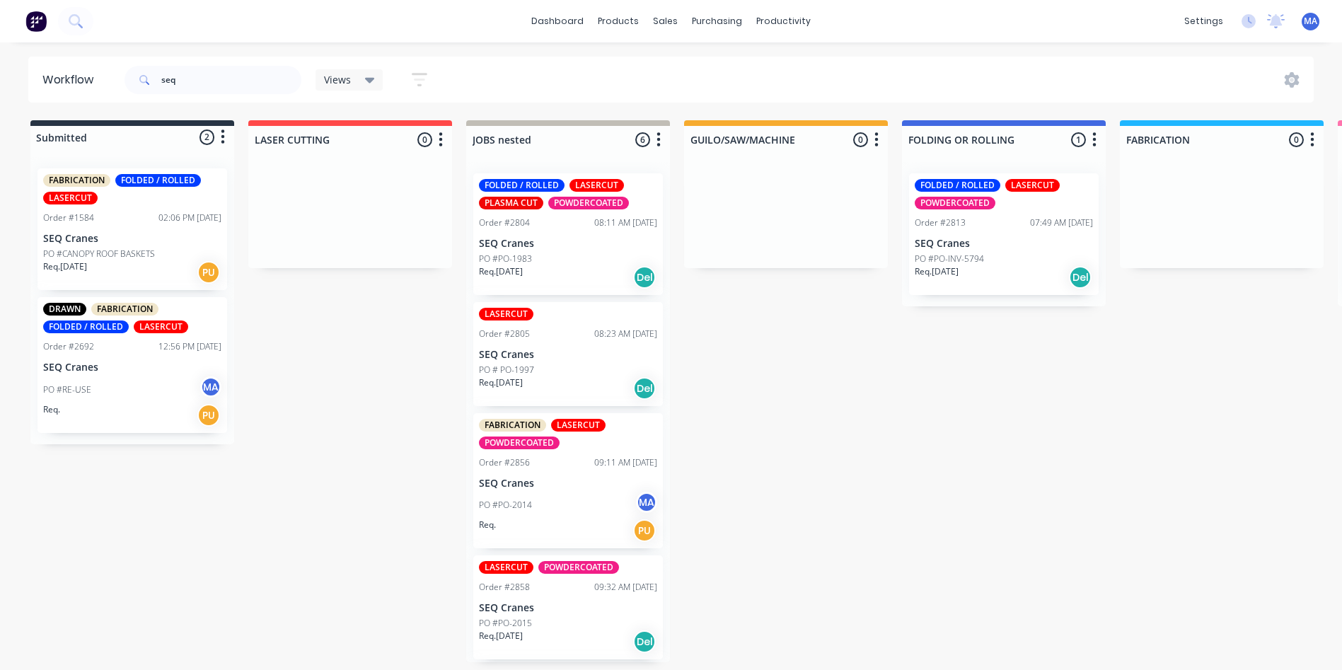
click at [518, 380] on p "Req. 02/09/25" at bounding box center [501, 382] width 44 height 13
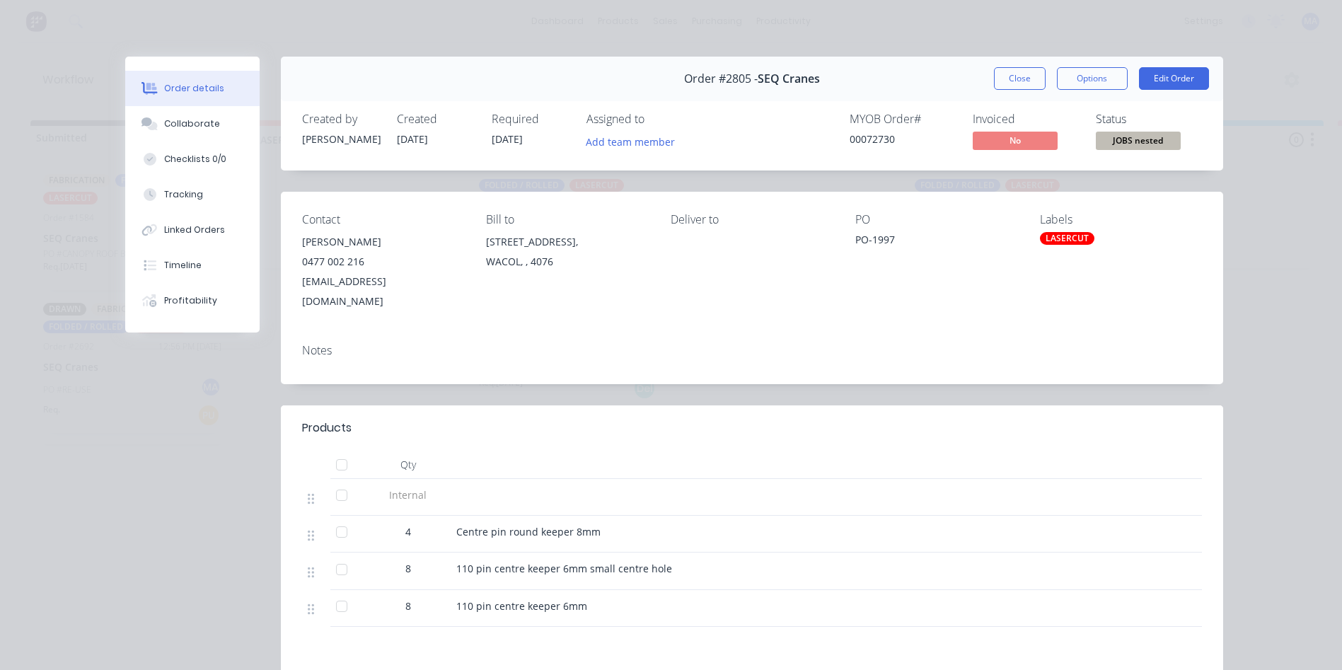
click at [994, 80] on button "Close" at bounding box center [1020, 78] width 52 height 23
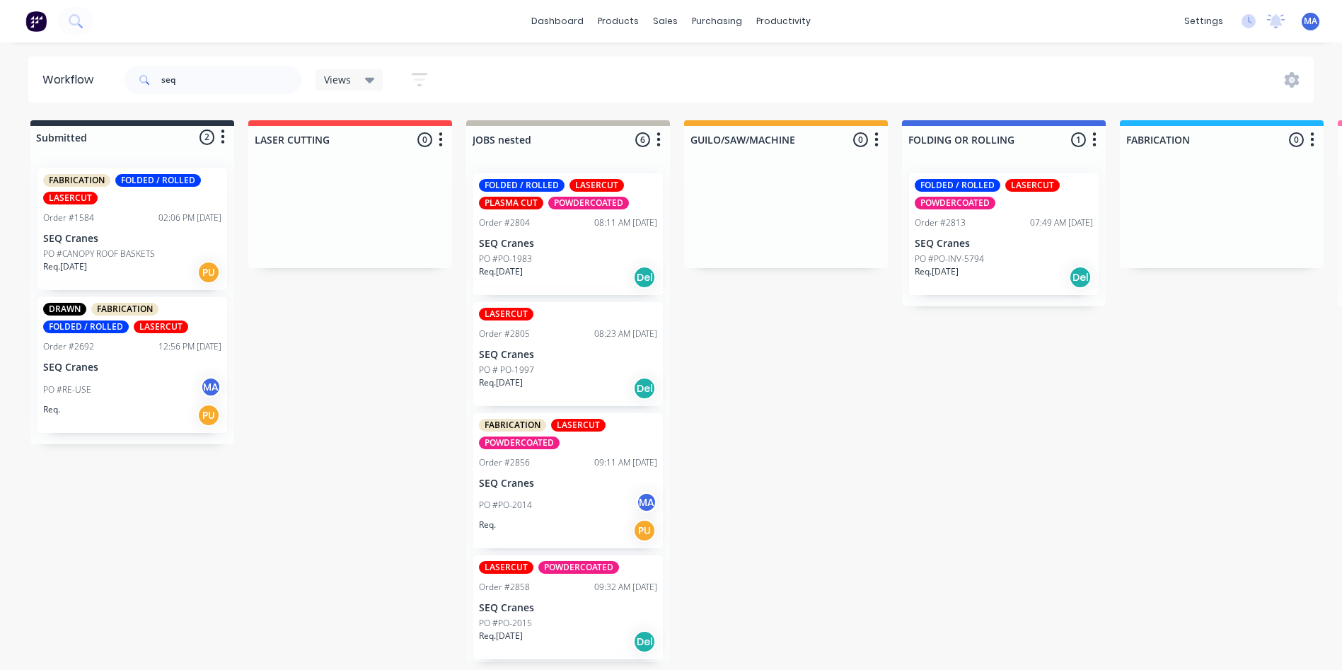
click at [518, 251] on div "FOLDED / ROLLED LASERCUT PLASMA CUT POWDERCOATED Order #2804 08:11 AM 02/09/25 …" at bounding box center [568, 234] width 190 height 122
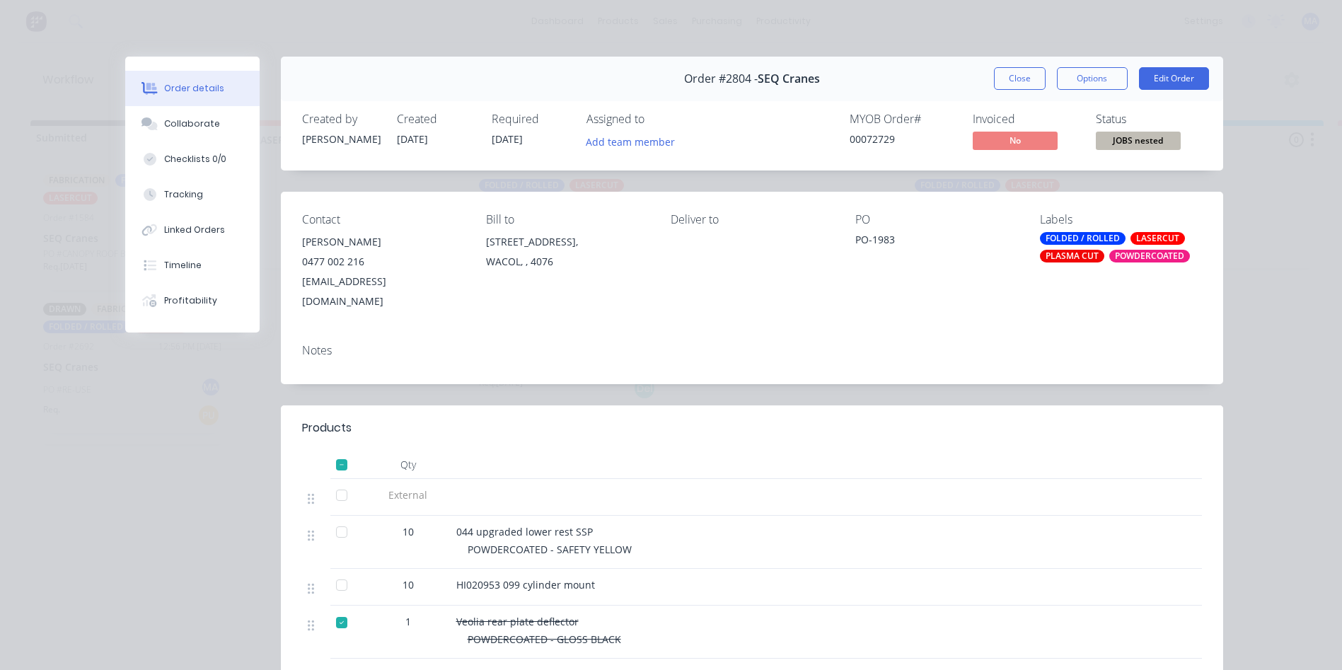
scroll to position [71, 0]
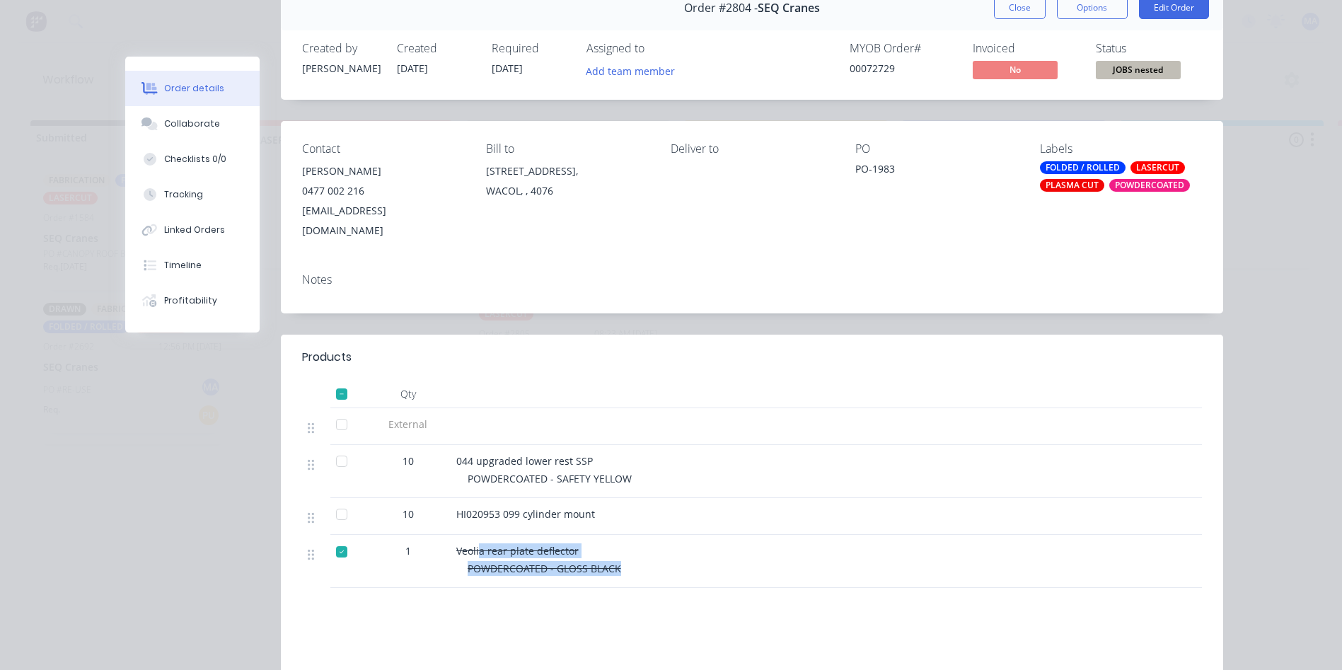
drag, startPoint x: 472, startPoint y: 528, endPoint x: 617, endPoint y: 550, distance: 147.3
click at [617, 550] on div "Veolia rear plate deflector POWDERCOATED - GLOSS BLACK" at bounding box center [734, 561] width 566 height 53
click at [646, 561] on div "POWDERCOATED - GLOSS BLACK" at bounding box center [738, 568] width 543 height 15
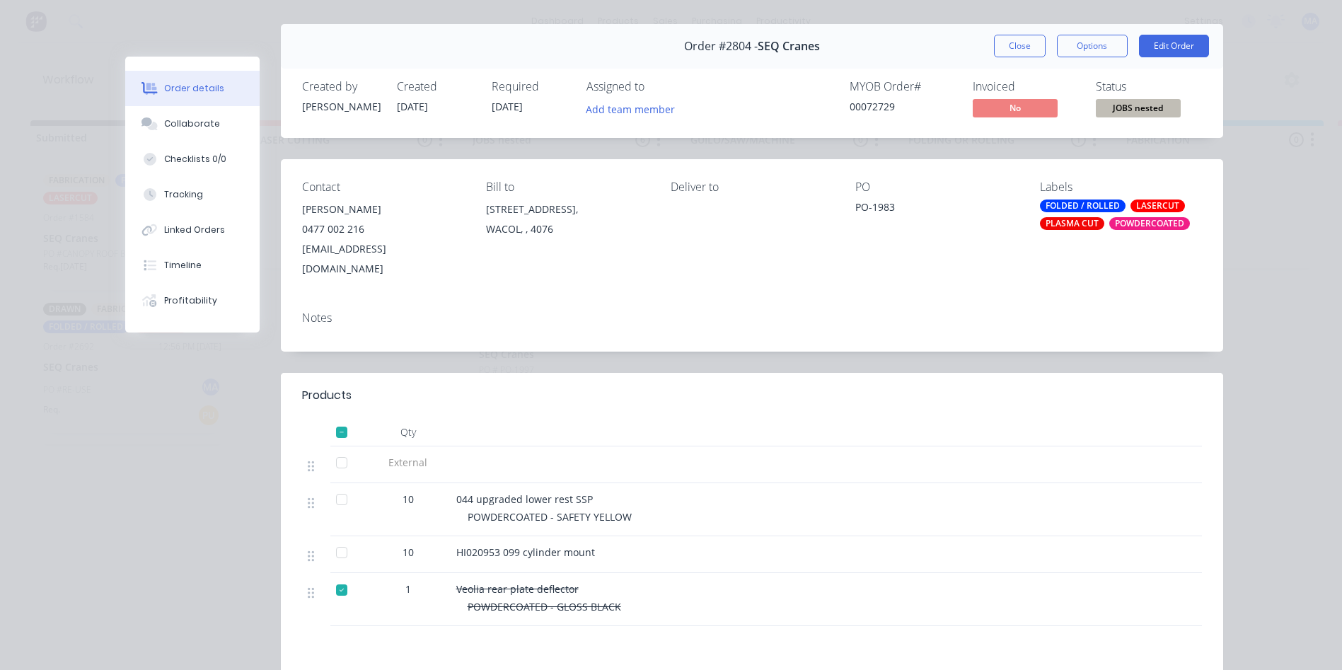
scroll to position [0, 0]
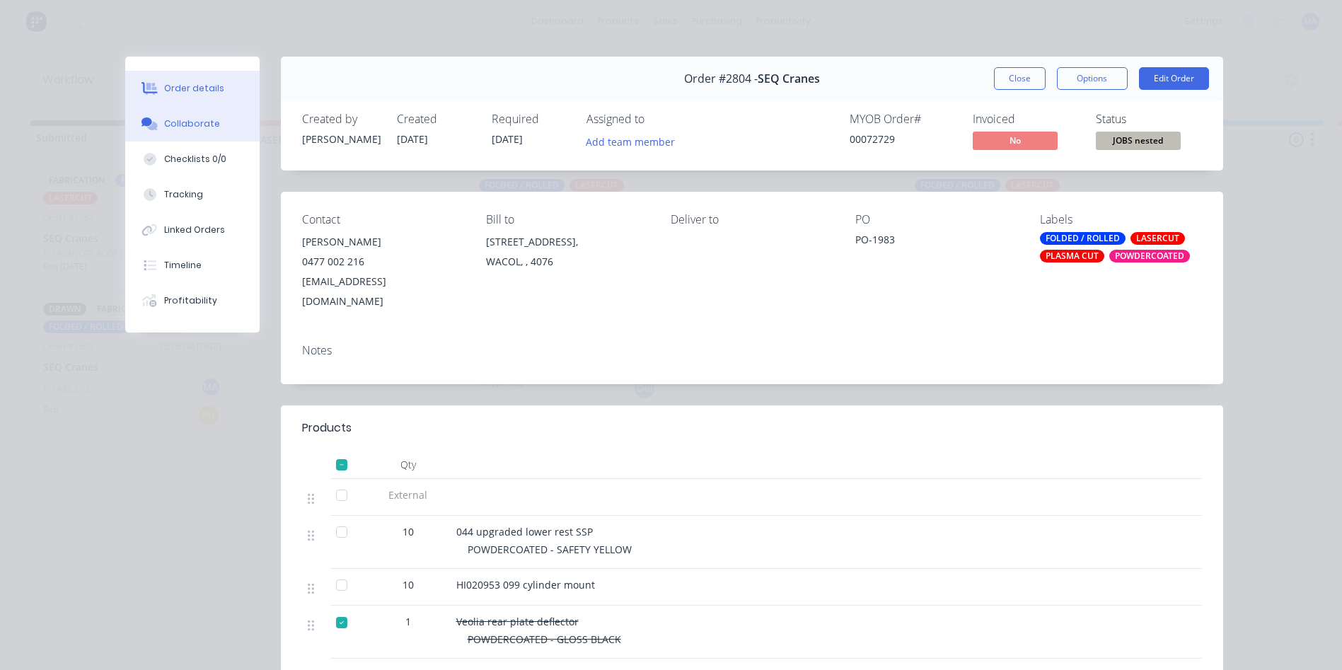
click at [205, 125] on div "Collaborate" at bounding box center [192, 123] width 56 height 13
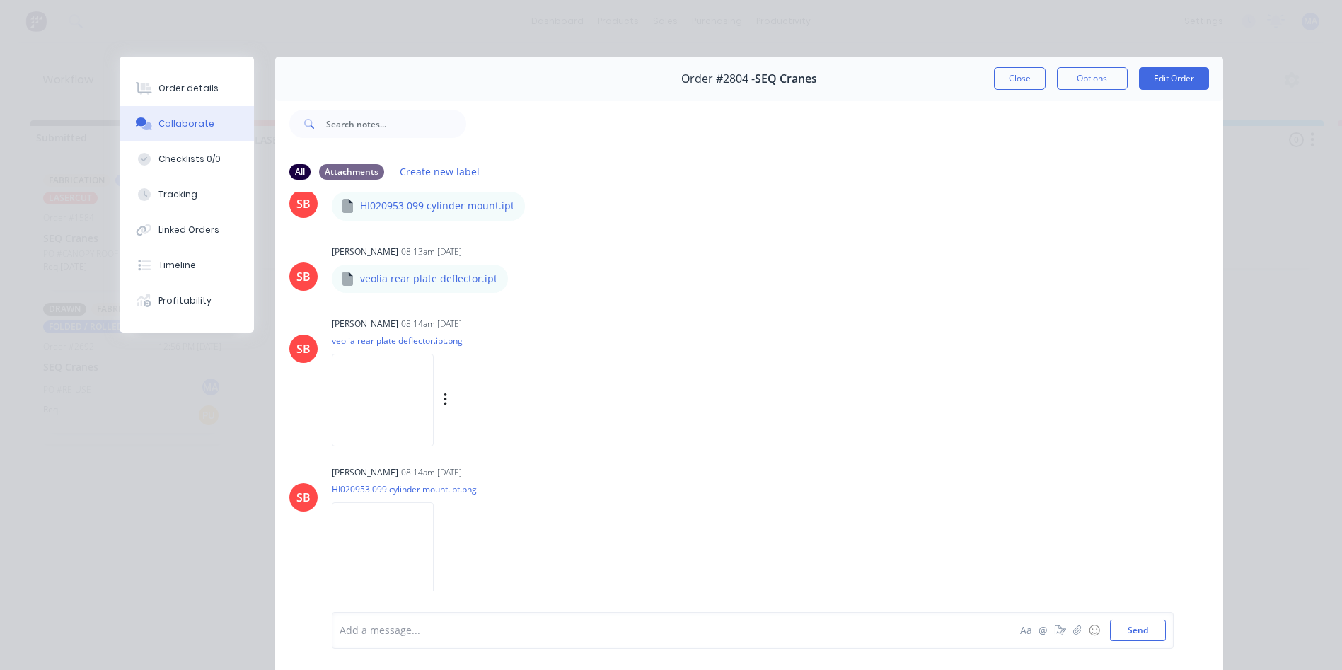
scroll to position [495, 0]
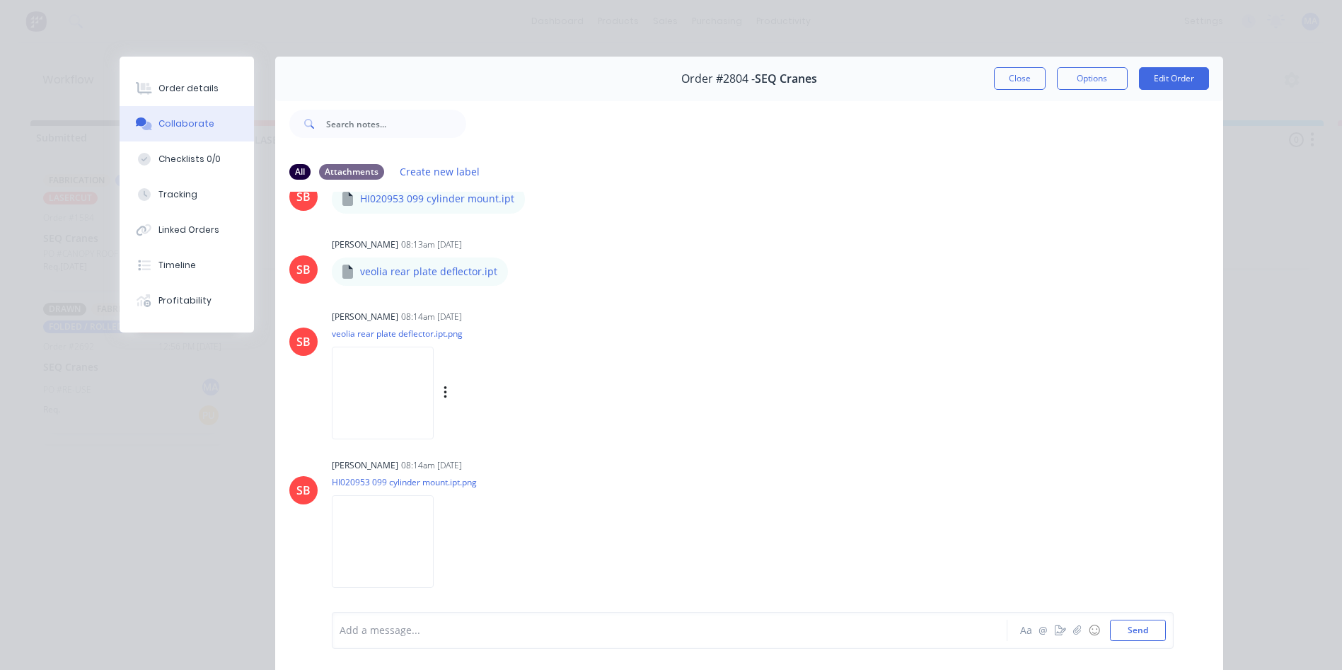
click at [428, 385] on img at bounding box center [383, 393] width 102 height 93
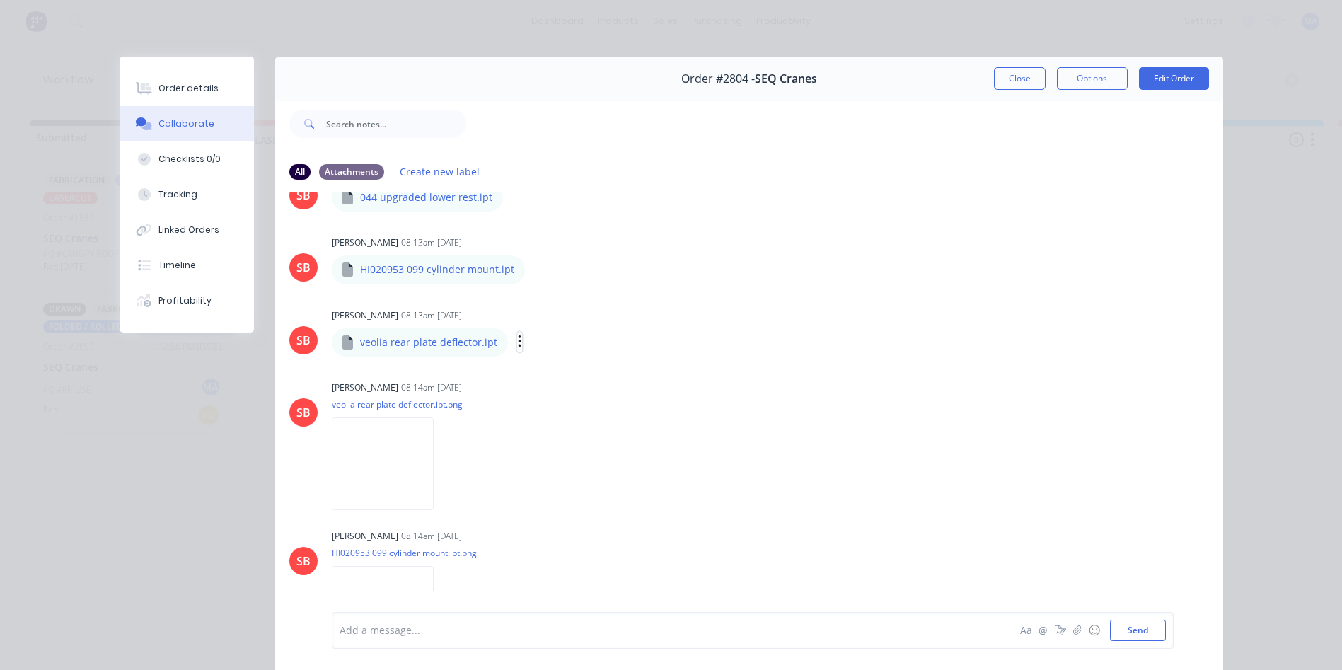
click at [518, 342] on icon "button" at bounding box center [519, 341] width 3 height 13
click at [543, 378] on button "Download" at bounding box center [612, 380] width 159 height 32
drag, startPoint x: 356, startPoint y: 343, endPoint x: 472, endPoint y: 354, distance: 115.8
click at [472, 354] on div "veolia rear plate deflector.ipt" at bounding box center [420, 342] width 176 height 28
copy p "veolia rear plate deflector"
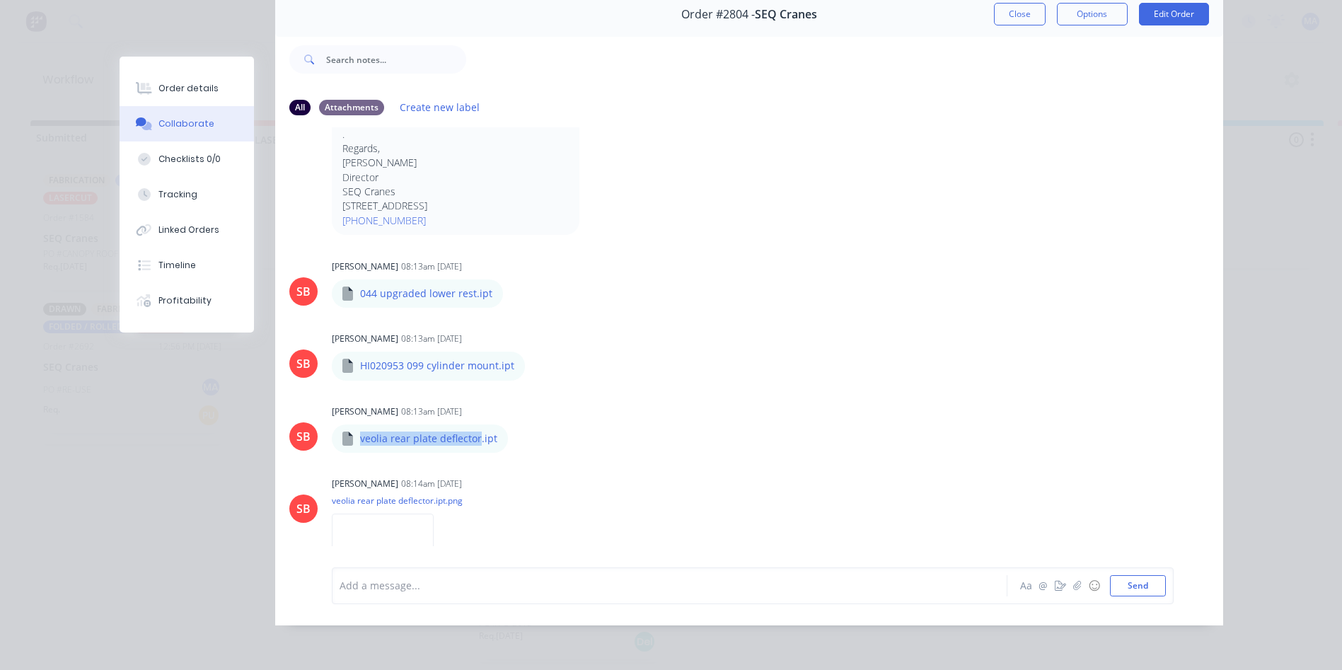
scroll to position [193, 0]
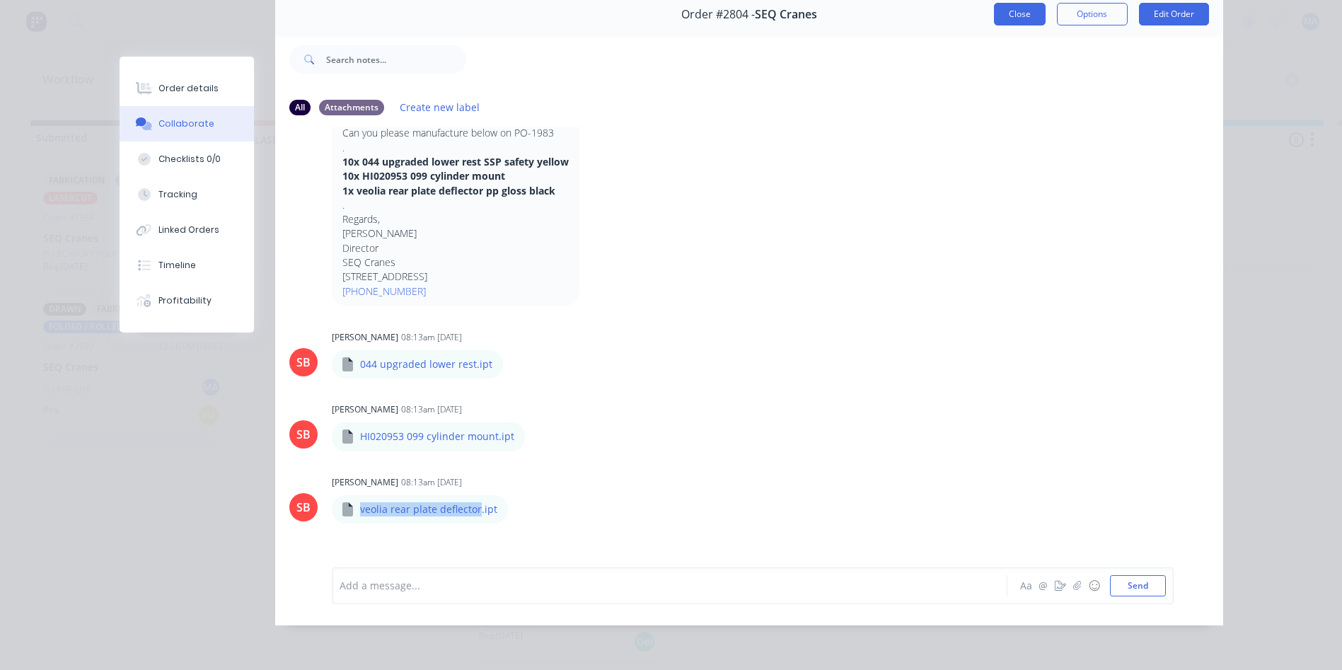
click at [1017, 13] on button "Close" at bounding box center [1020, 14] width 52 height 23
